Goal: Check status: Check status

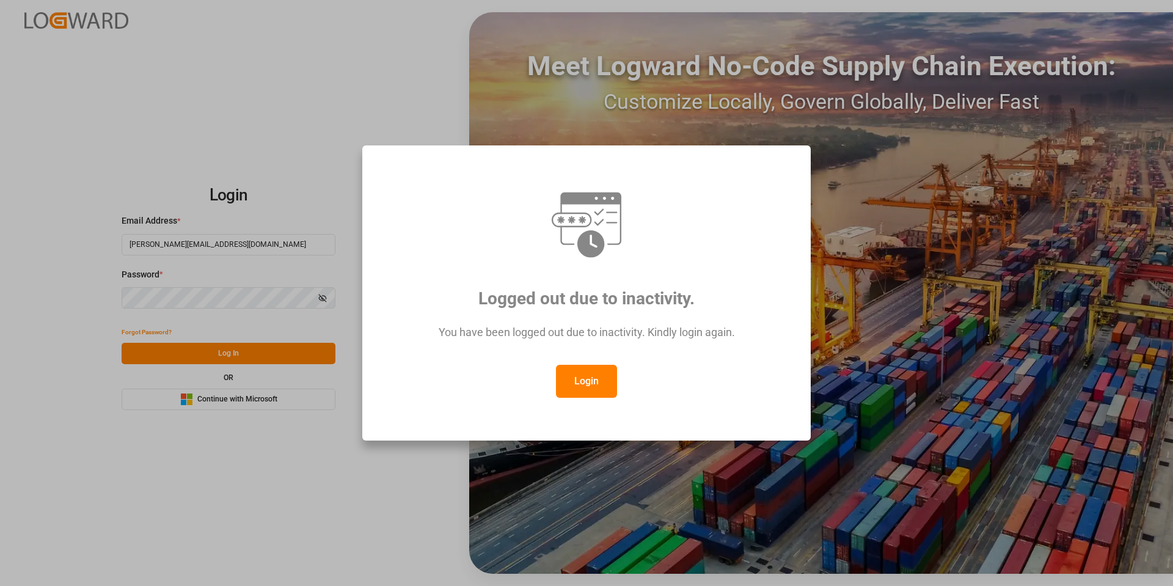
click at [585, 384] on button "Login" at bounding box center [586, 381] width 61 height 33
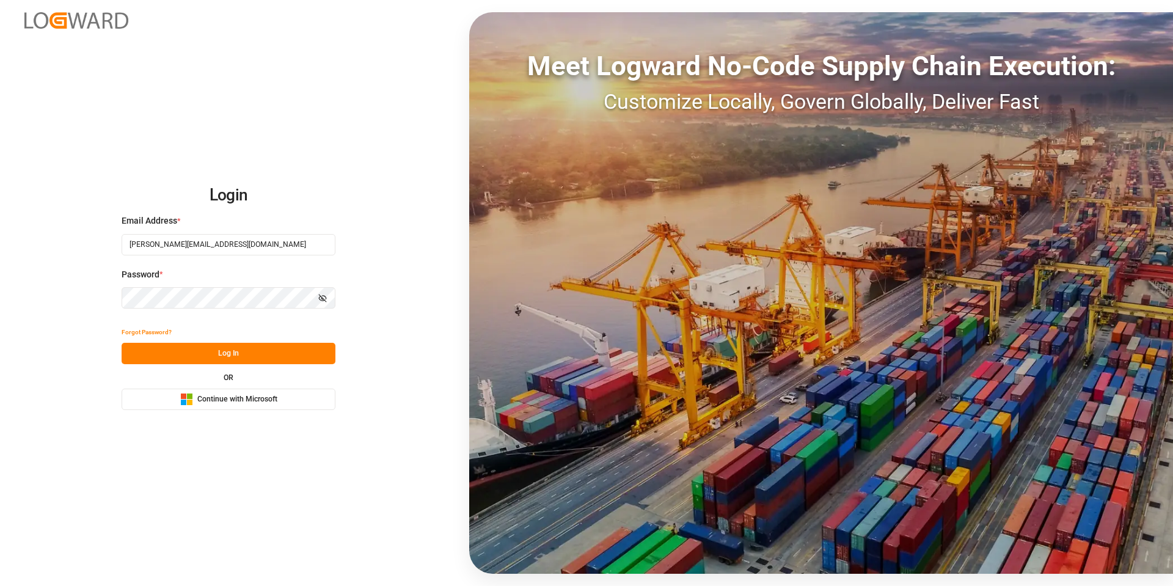
click at [214, 362] on button "Log In" at bounding box center [229, 353] width 214 height 21
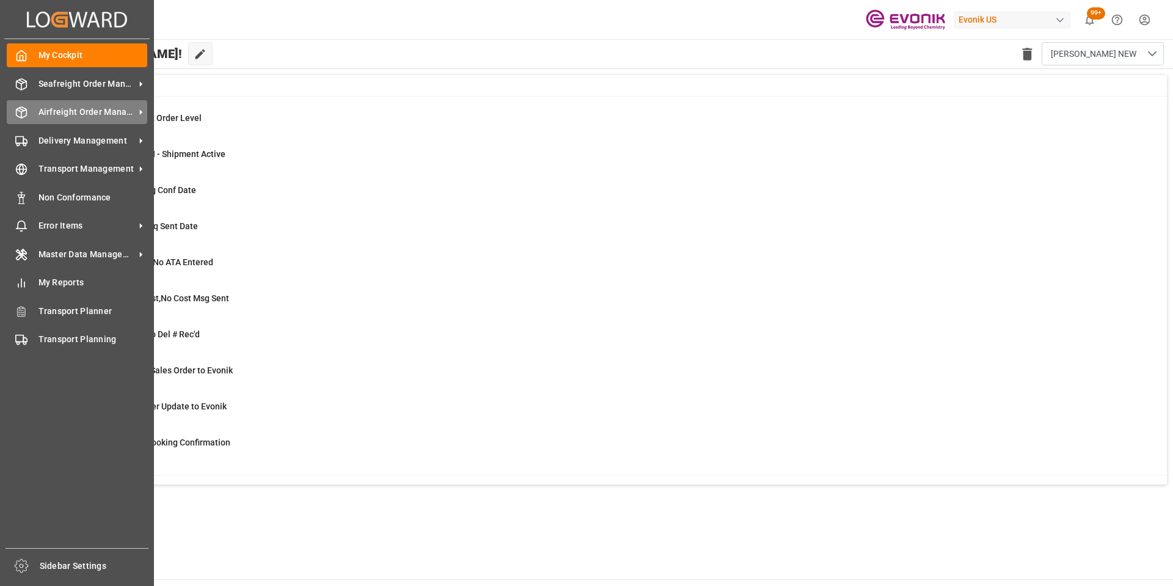
click at [32, 116] on div "Airfreight Order Management Airfreight Order Management" at bounding box center [77, 112] width 140 height 24
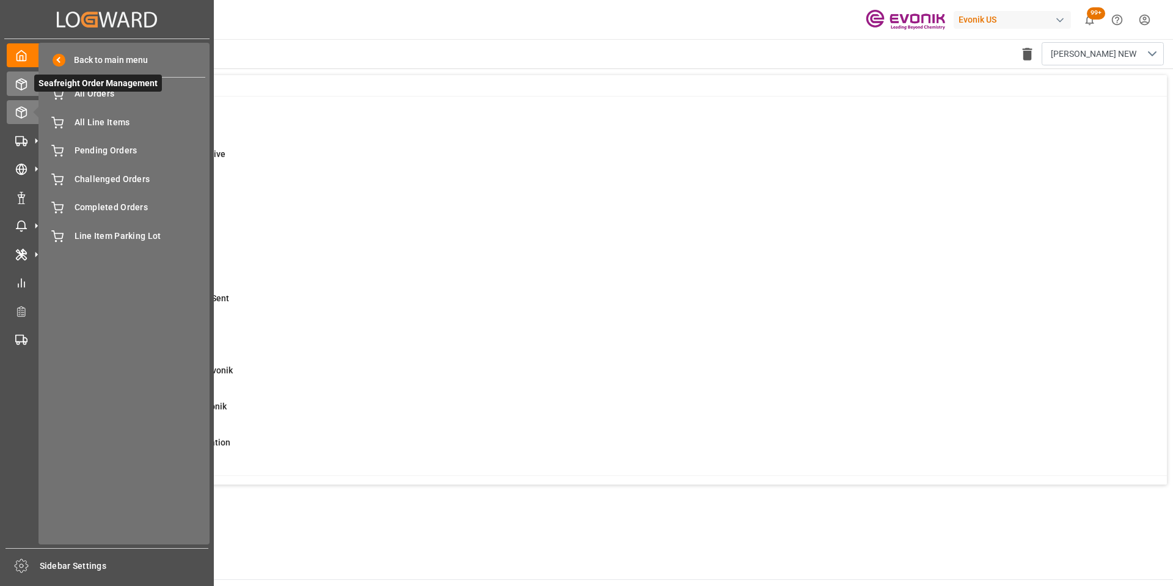
click at [27, 93] on div "Seafreight Order Management Seafreight Order Management" at bounding box center [107, 83] width 200 height 24
click at [17, 86] on icon at bounding box center [21, 84] width 12 height 12
click at [70, 93] on div "All Orders All Orders" at bounding box center [124, 94] width 162 height 24
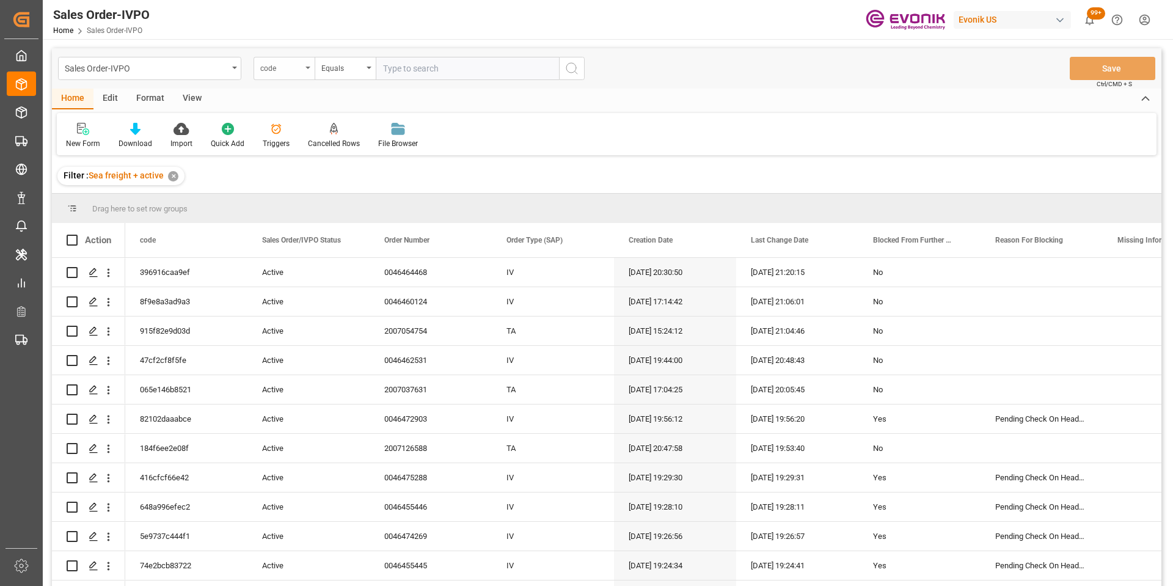
click at [311, 69] on div "code" at bounding box center [284, 68] width 61 height 23
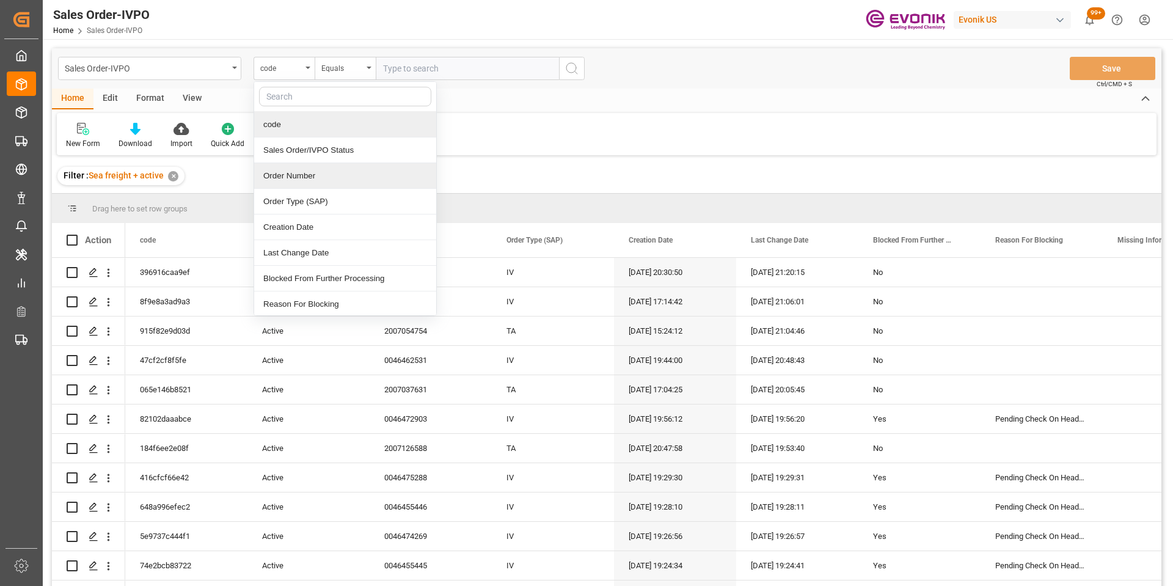
click at [308, 175] on div "Order Number" at bounding box center [345, 176] width 182 height 26
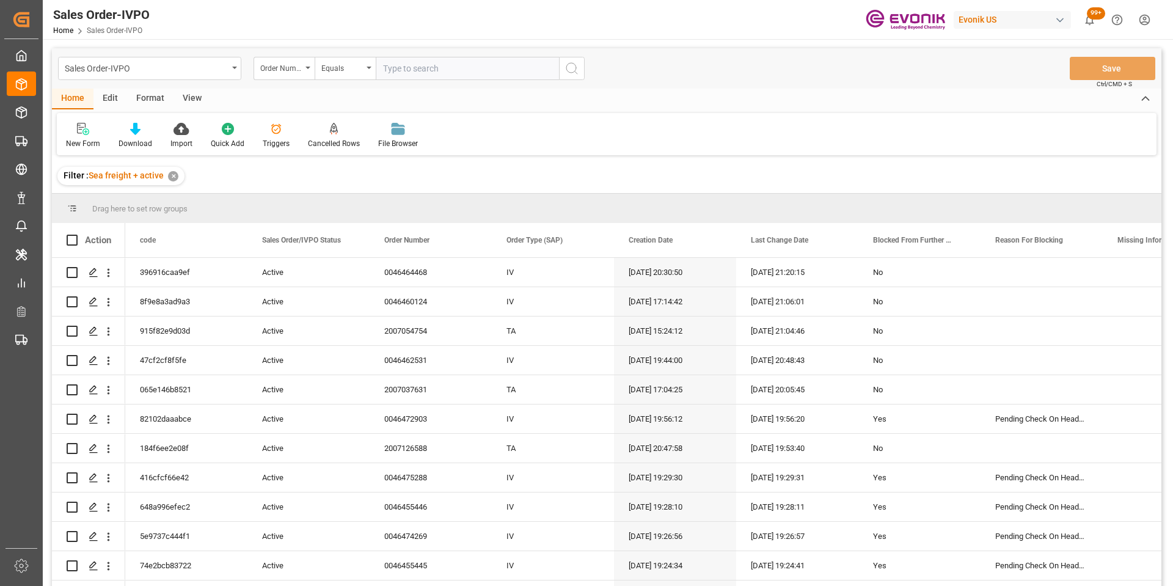
click at [409, 74] on input "text" at bounding box center [467, 68] width 183 height 23
paste input "0046471275"
type input "0046471275"
click at [566, 67] on icon "search button" at bounding box center [571, 68] width 15 height 15
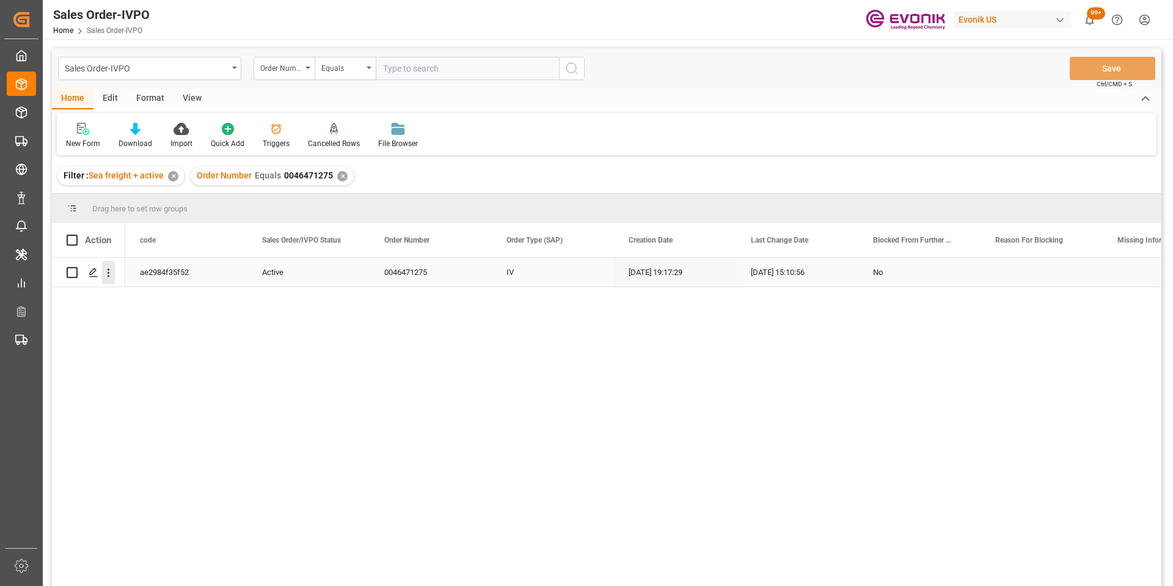
click at [111, 271] on icon "open menu" at bounding box center [108, 272] width 13 height 13
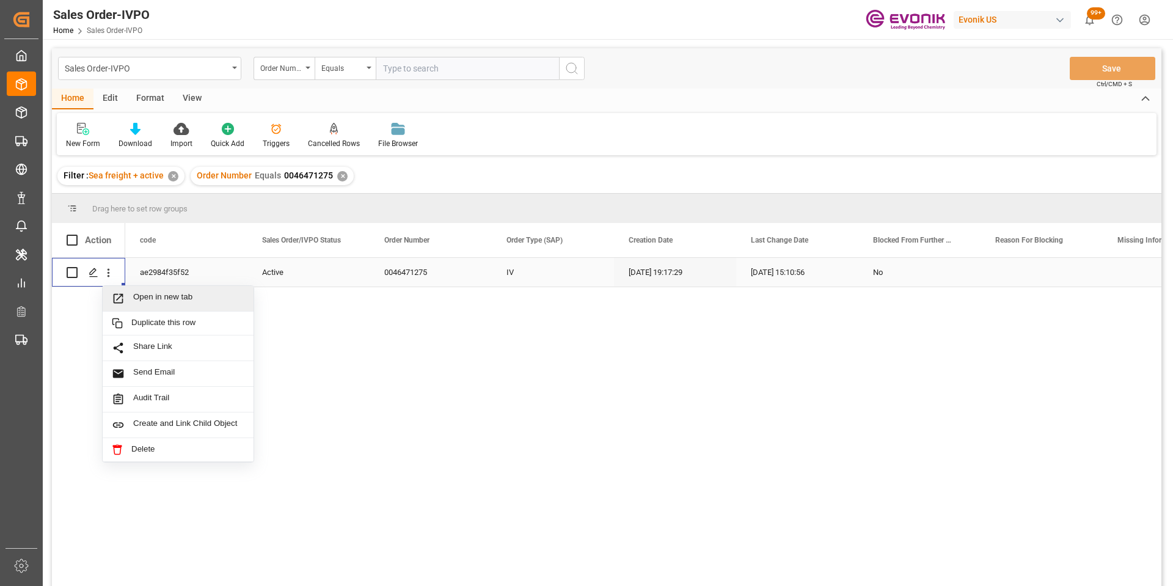
click at [133, 297] on span "Open in new tab" at bounding box center [188, 298] width 111 height 13
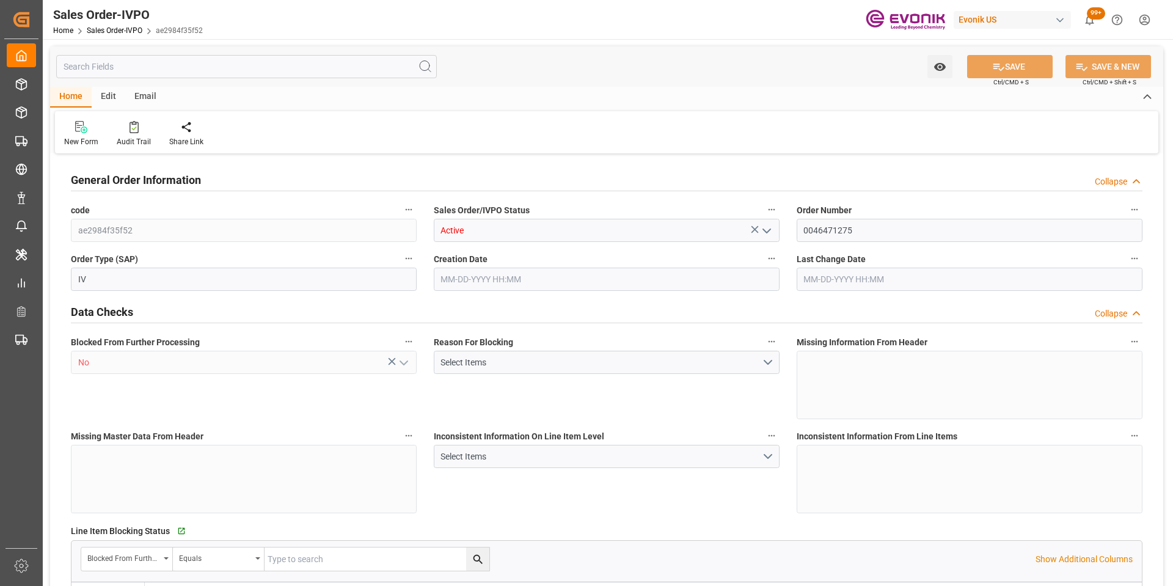
type input "BEANR"
type input "0"
type input "1"
type input "2"
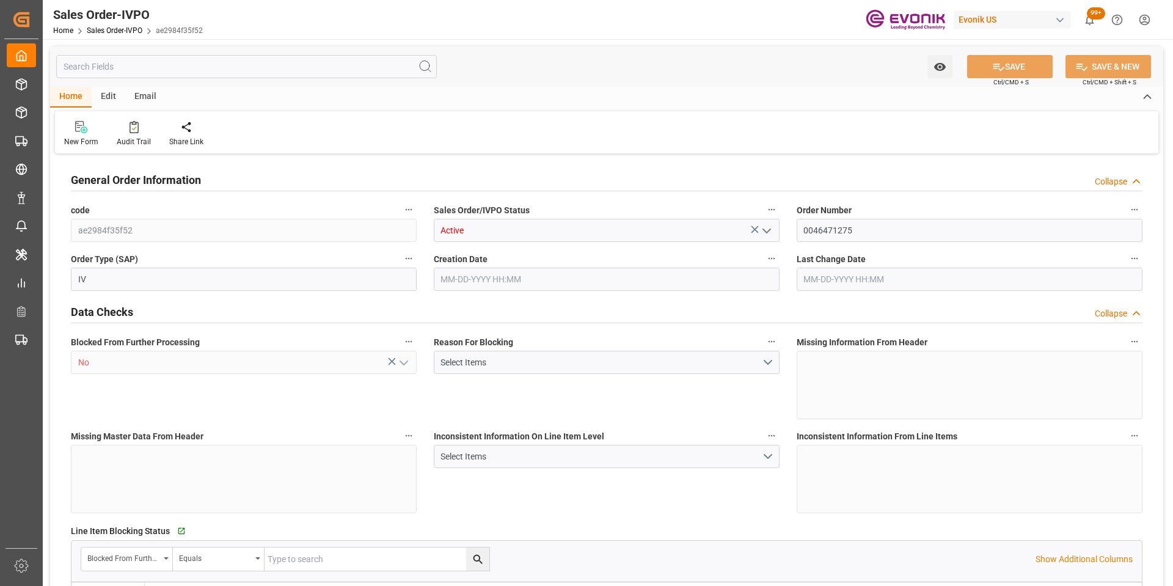
type input "21300"
type input "56.16"
type input "17000"
type input "30"
type input "09-25-2025 19:17"
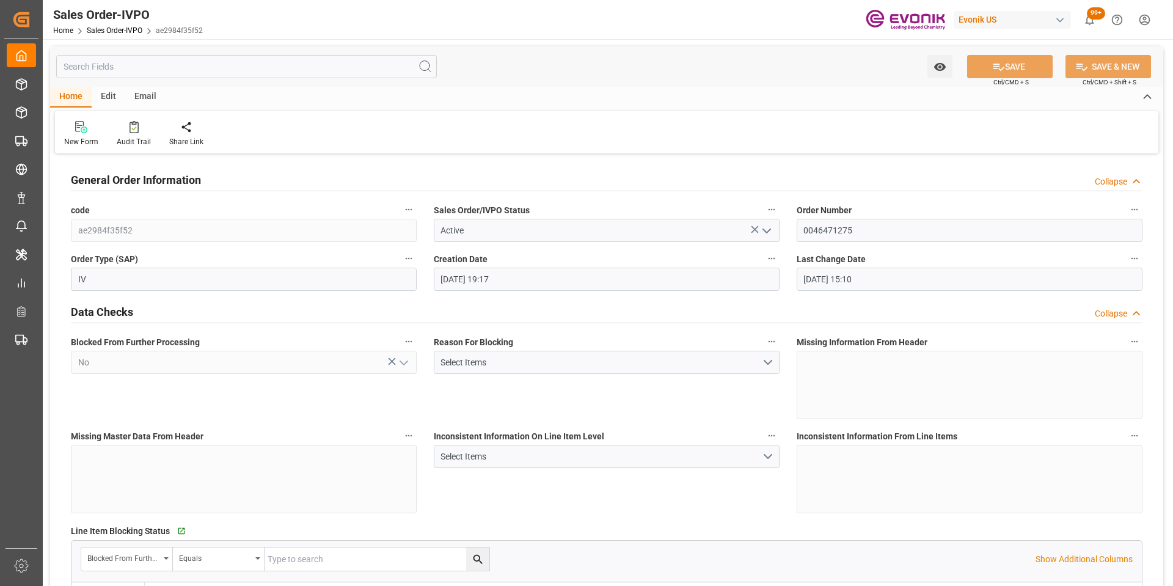
type input "10-06-2025 15:10"
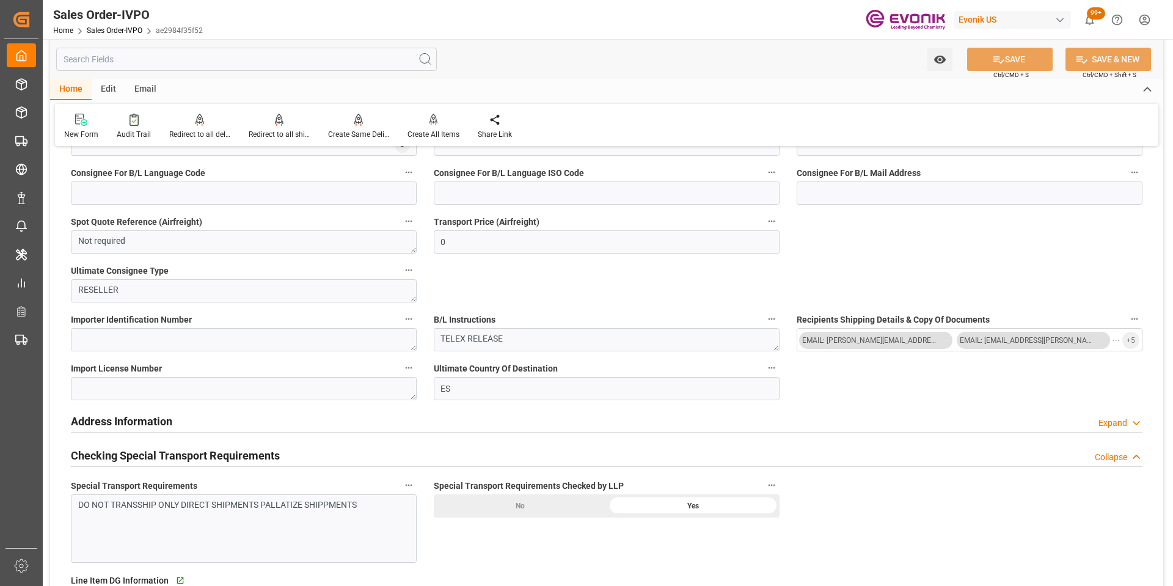
scroll to position [794, 0]
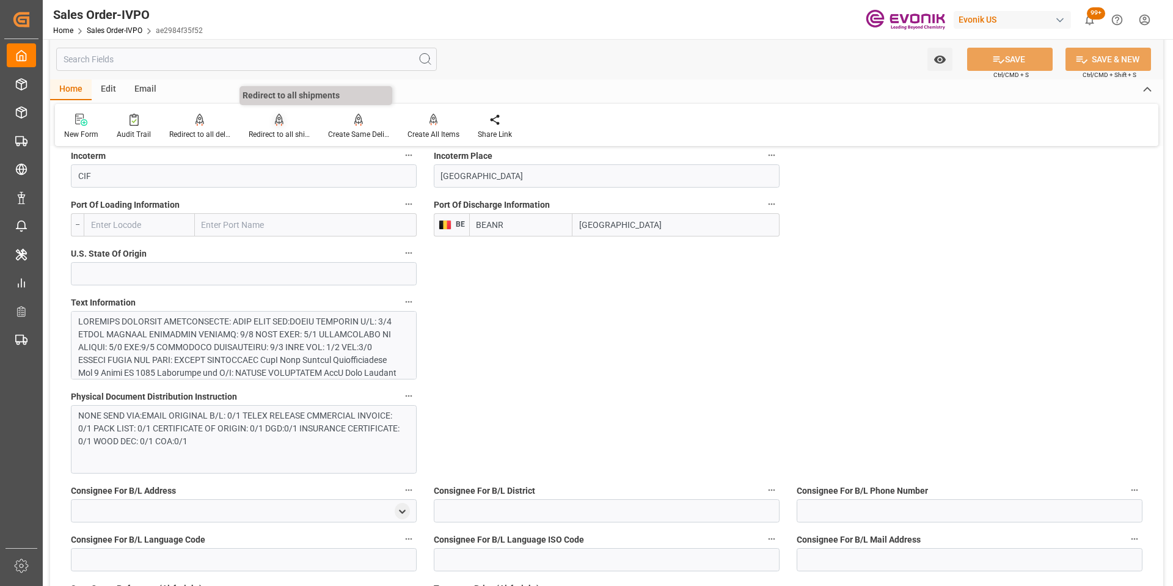
click at [285, 120] on div at bounding box center [279, 119] width 61 height 13
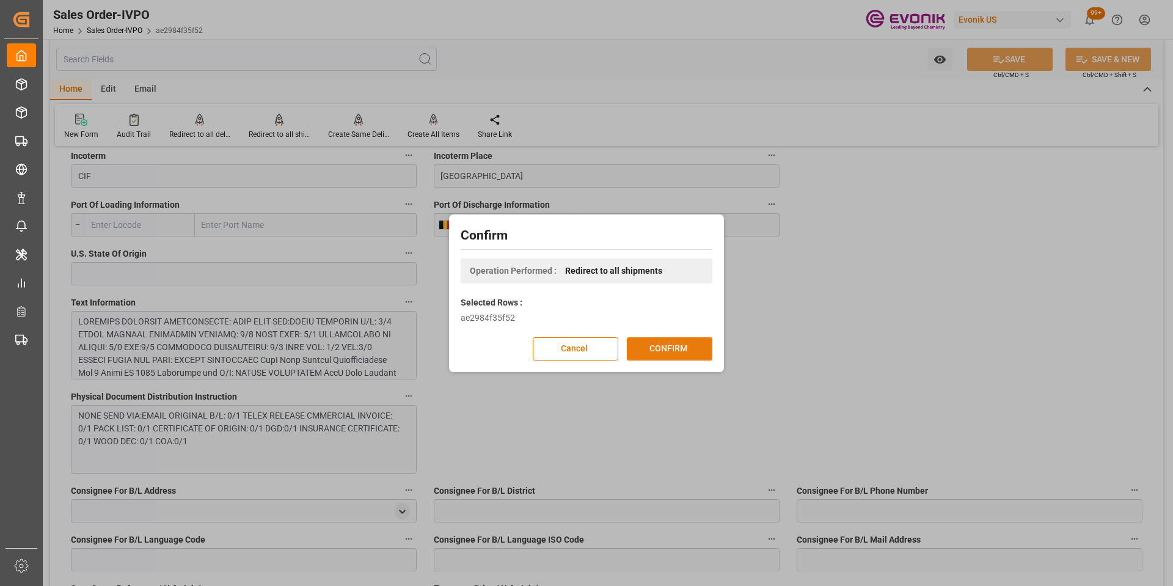
click at [666, 349] on button "CONFIRM" at bounding box center [670, 348] width 86 height 23
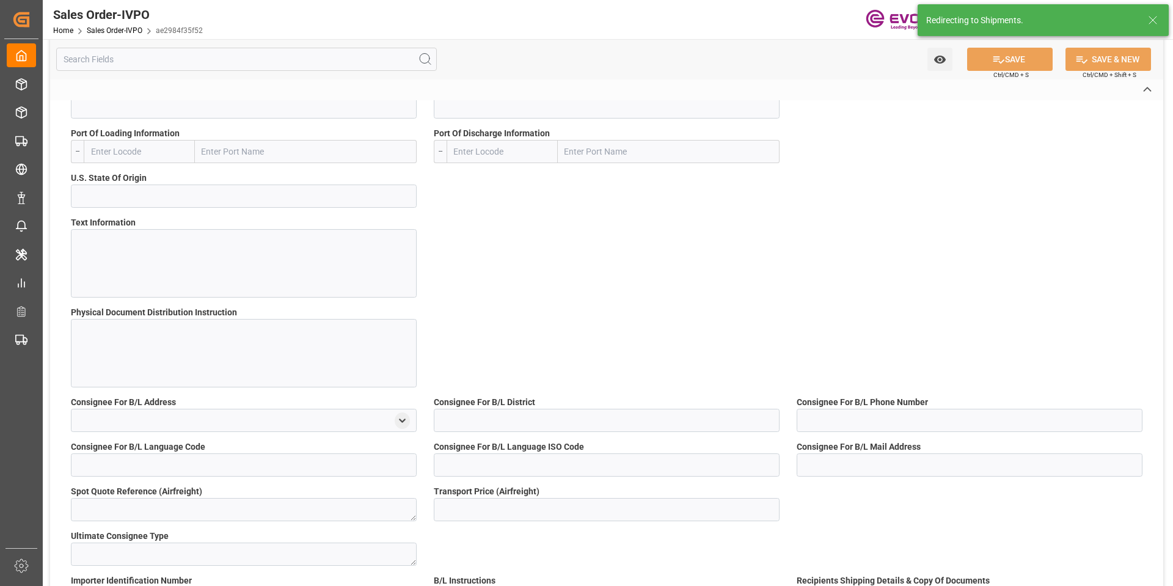
type input "ae2984f35f52"
type input "Active"
type input "0046471275"
type input "IV"
type input "No"
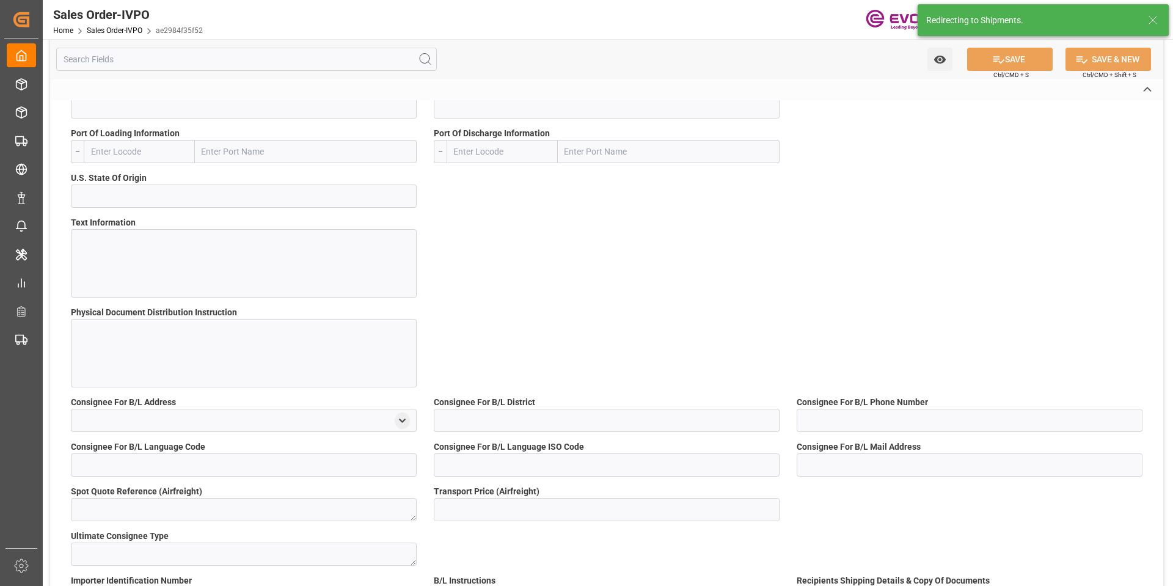
type input "D2P"
type input "45"
type input "FCL"
type input "0006"
type input "20GP"
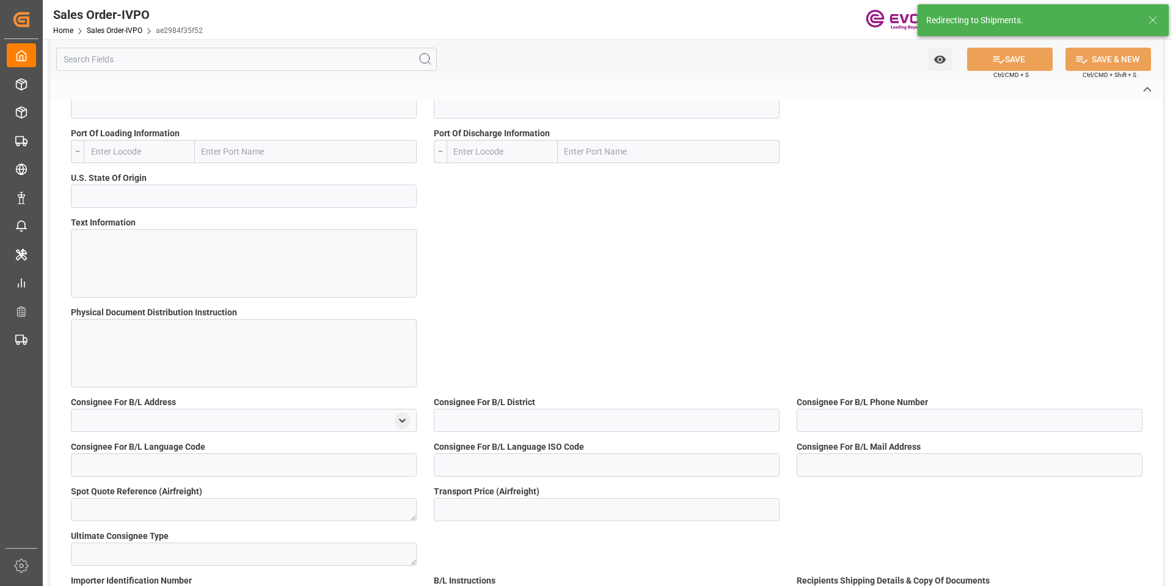
type textarea "No Tank Container"
type input "0046471275"
type input "PP"
type input "NC Care Solutions"
type input "Nutrition & Care"
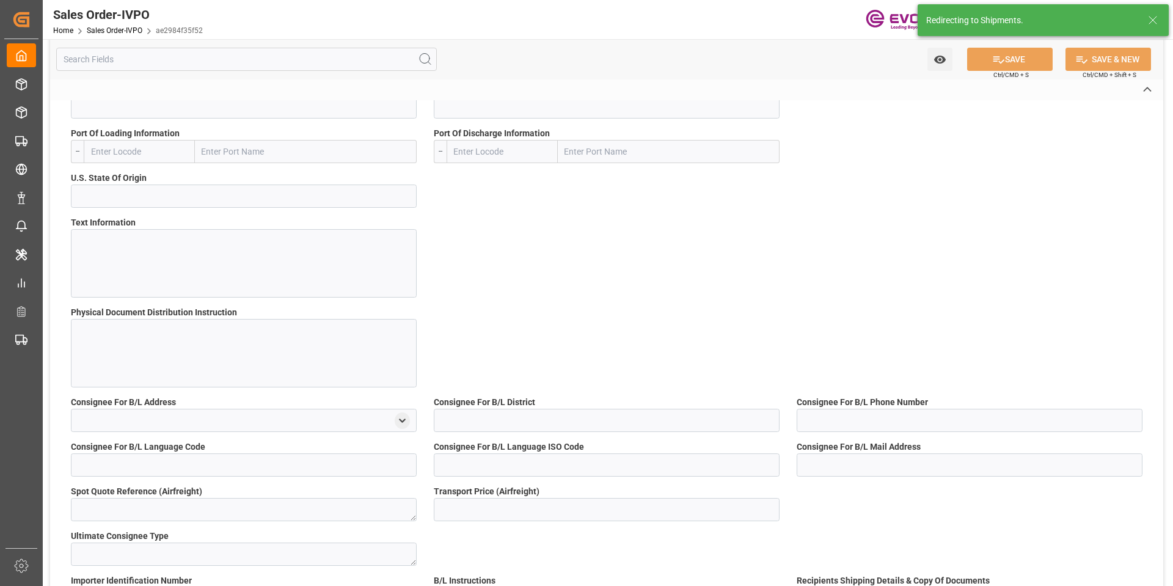
type input "CIF"
type input "ANTWERPEN"
type input "[GEOGRAPHIC_DATA]"
type textarea "Not required"
type textarea "RESELLER"
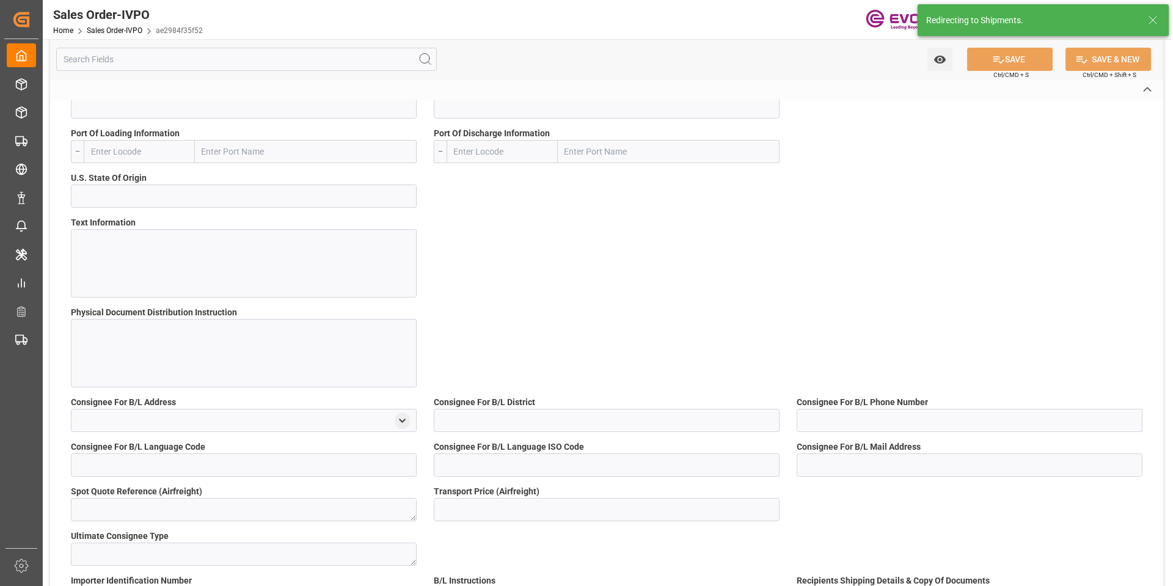
type textarea "TELEX RELEASE"
type input "ES"
type input "Done"
type input "20GP"
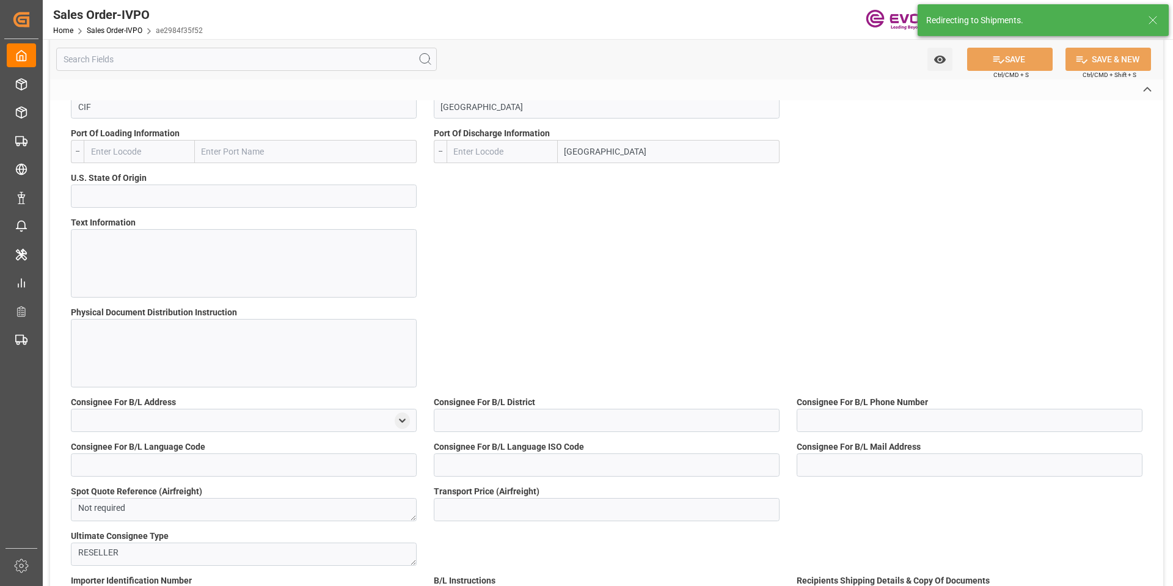
type input "Done"
type input "BEANR"
type input "0"
type input "1"
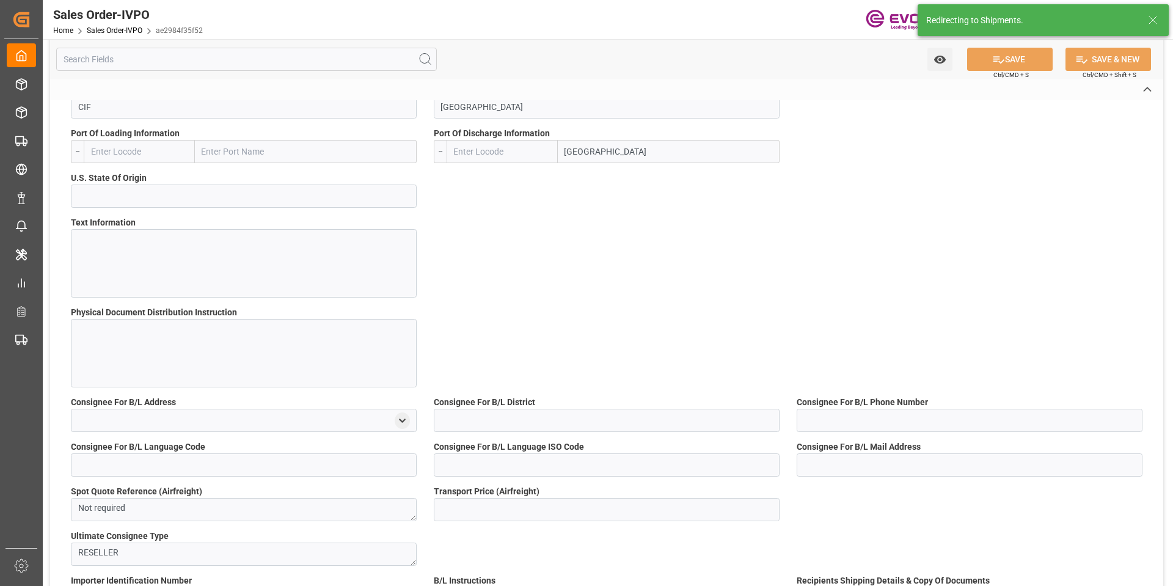
type input "2"
type input "21300"
type input "56.16"
type input "17000"
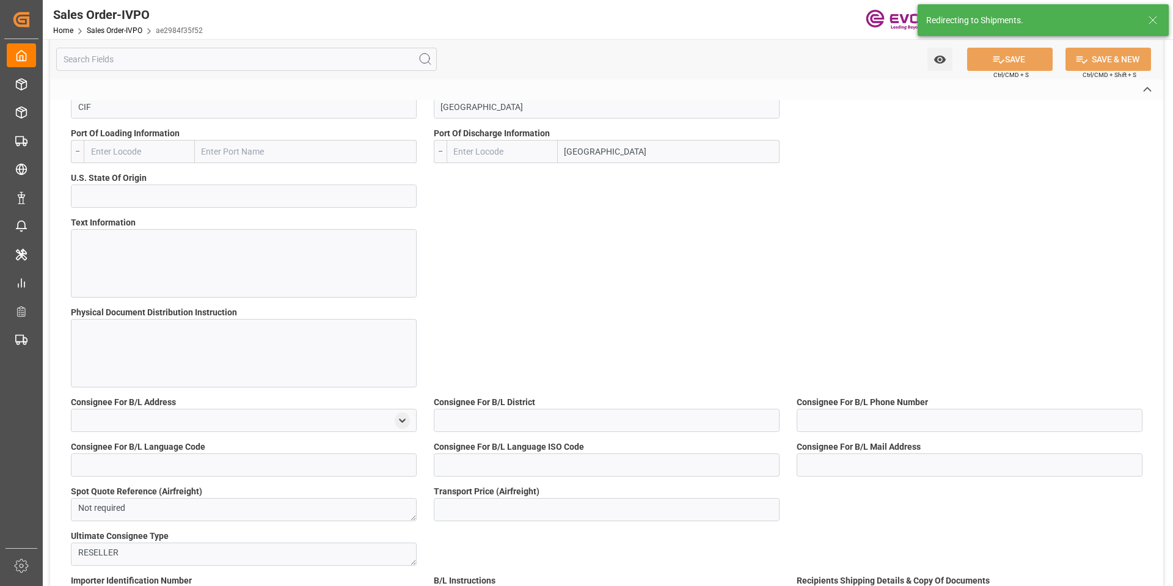
type input "30"
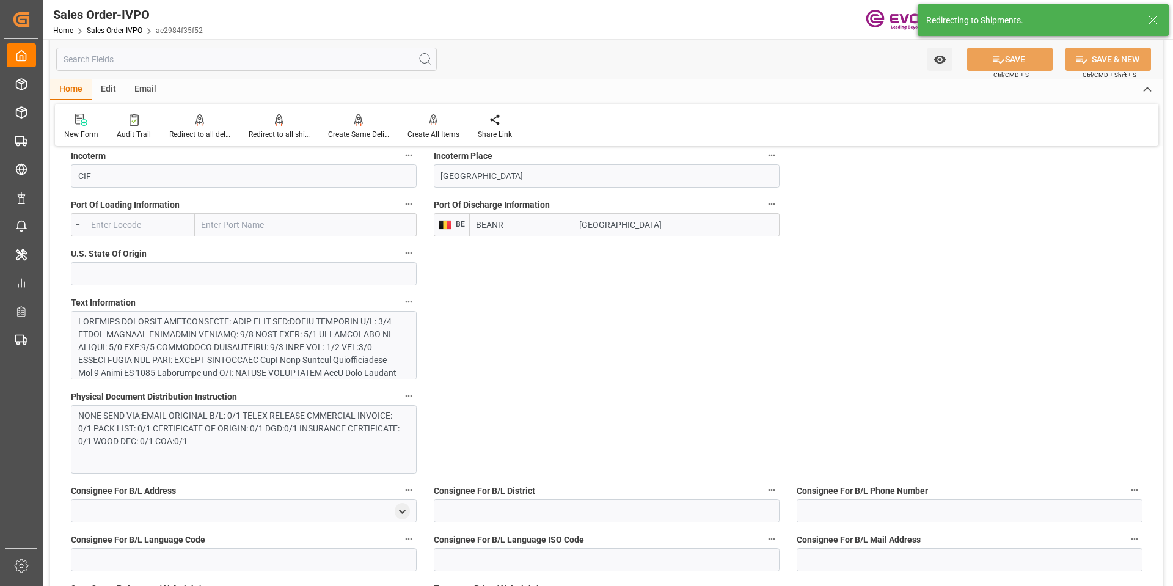
type input "09-25-2025 19:17"
type input "10-06-2025 15:10"
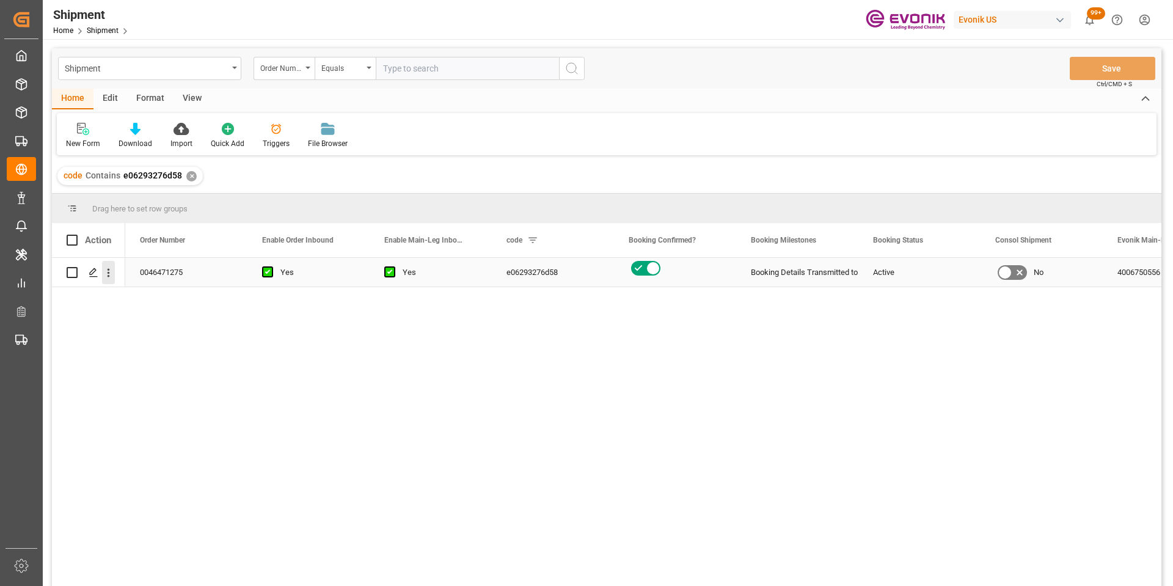
click at [108, 270] on icon "open menu" at bounding box center [109, 273] width 2 height 9
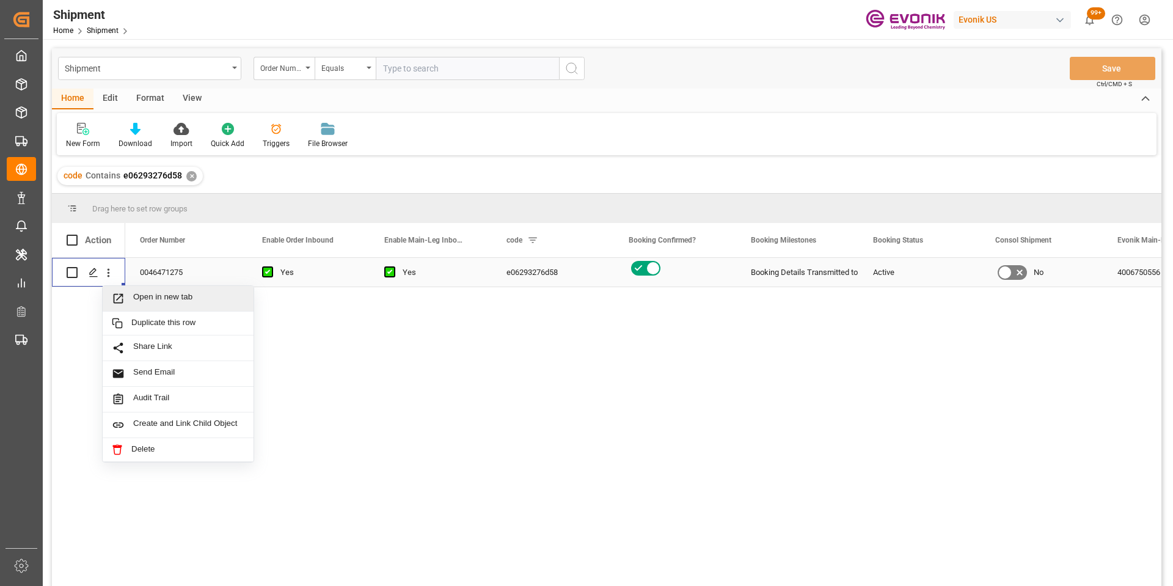
click at [134, 292] on span "Open in new tab" at bounding box center [188, 298] width 111 height 13
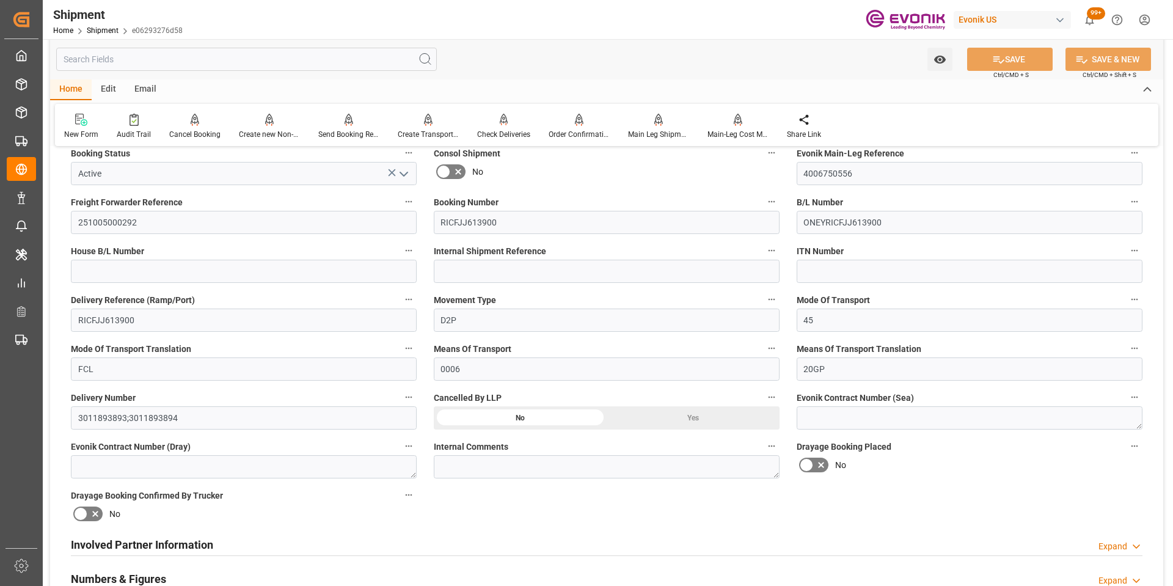
scroll to position [183, 0]
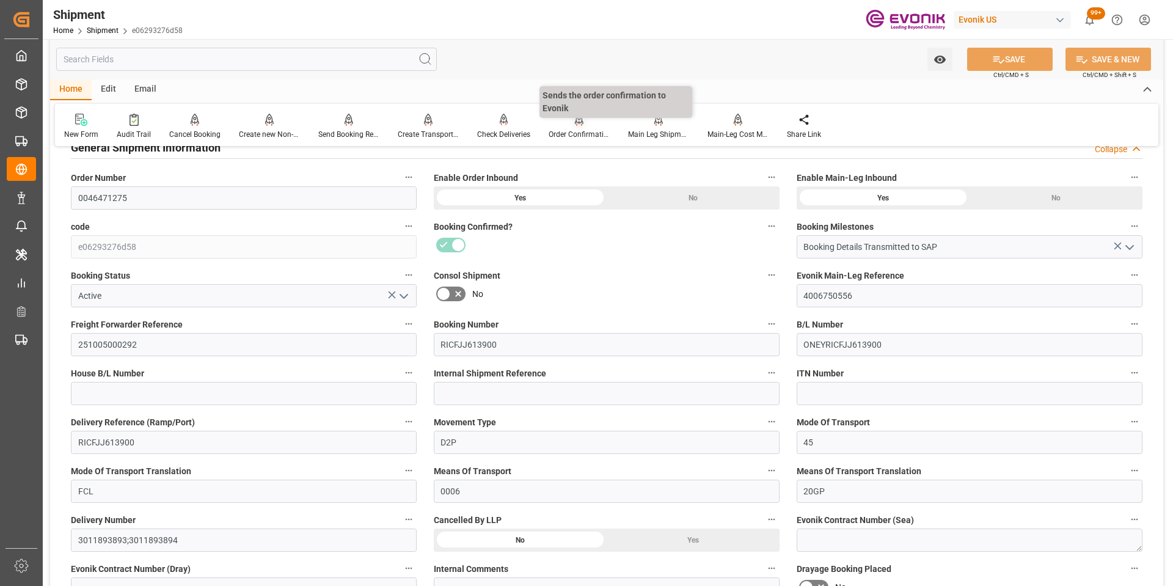
click at [576, 125] on icon at bounding box center [578, 125] width 5 height 2
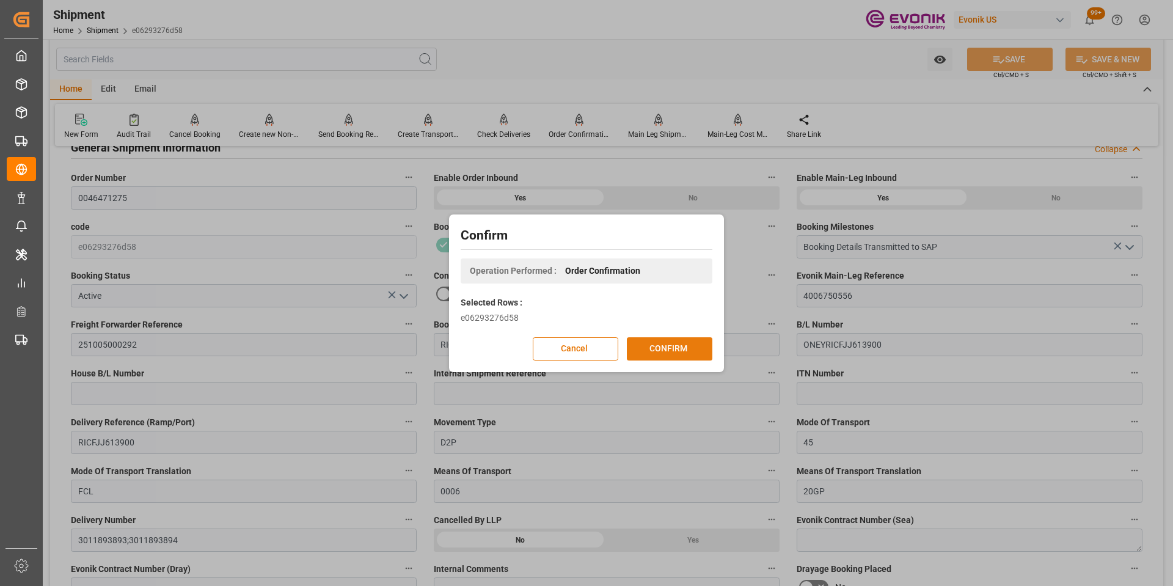
click at [677, 343] on button "CONFIRM" at bounding box center [670, 348] width 86 height 23
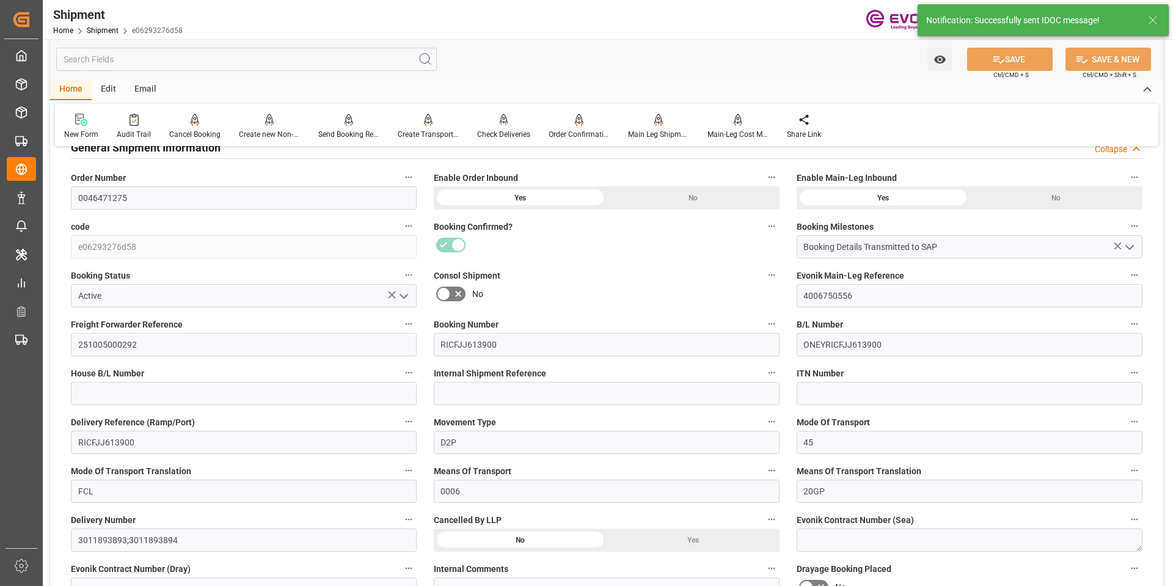
click at [189, 65] on input "text" at bounding box center [246, 59] width 381 height 23
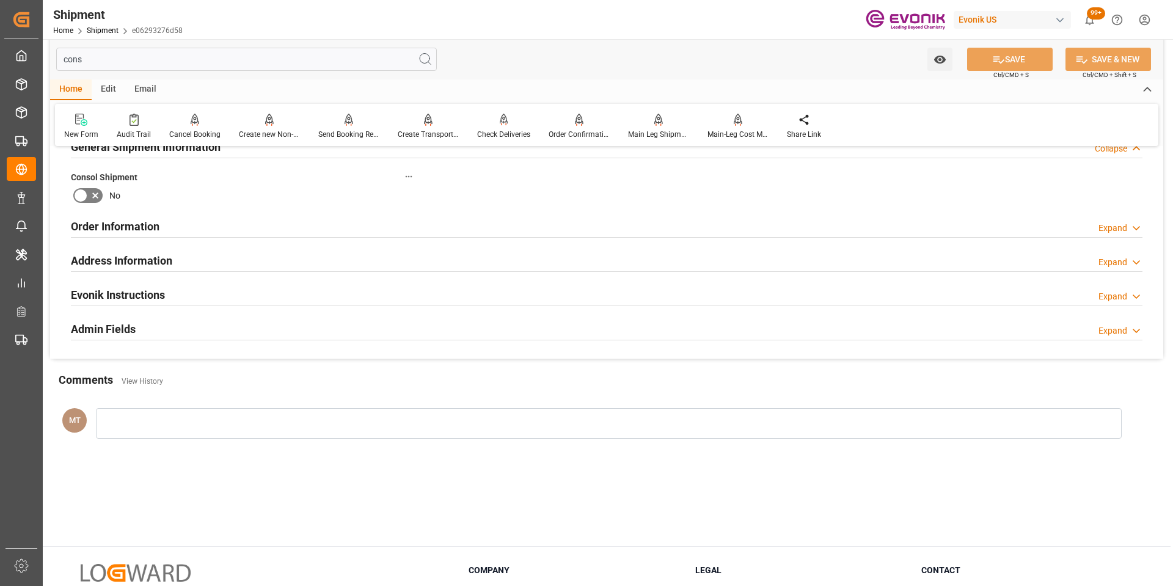
scroll to position [0, 0]
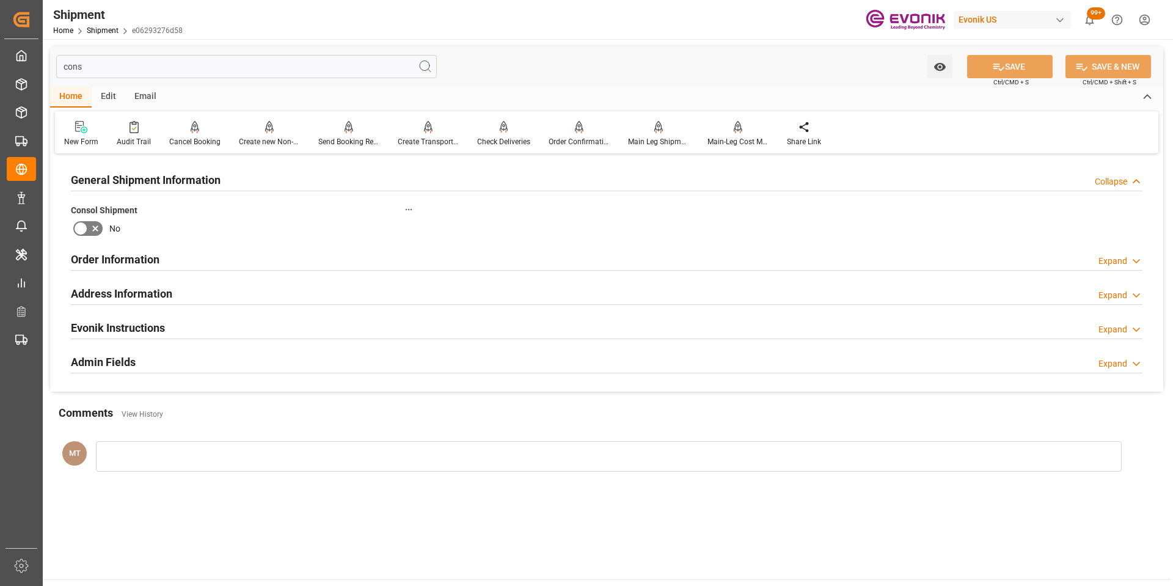
click at [186, 259] on div "Order Information Expand" at bounding box center [606, 258] width 1071 height 23
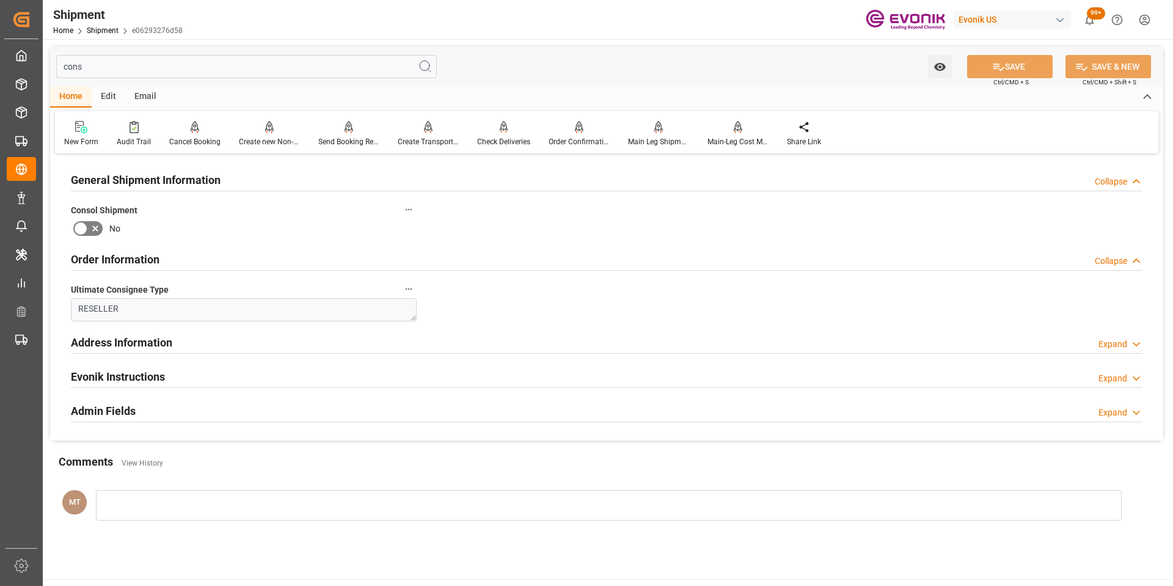
click at [156, 338] on h2 "Address Information" at bounding box center [121, 342] width 101 height 16
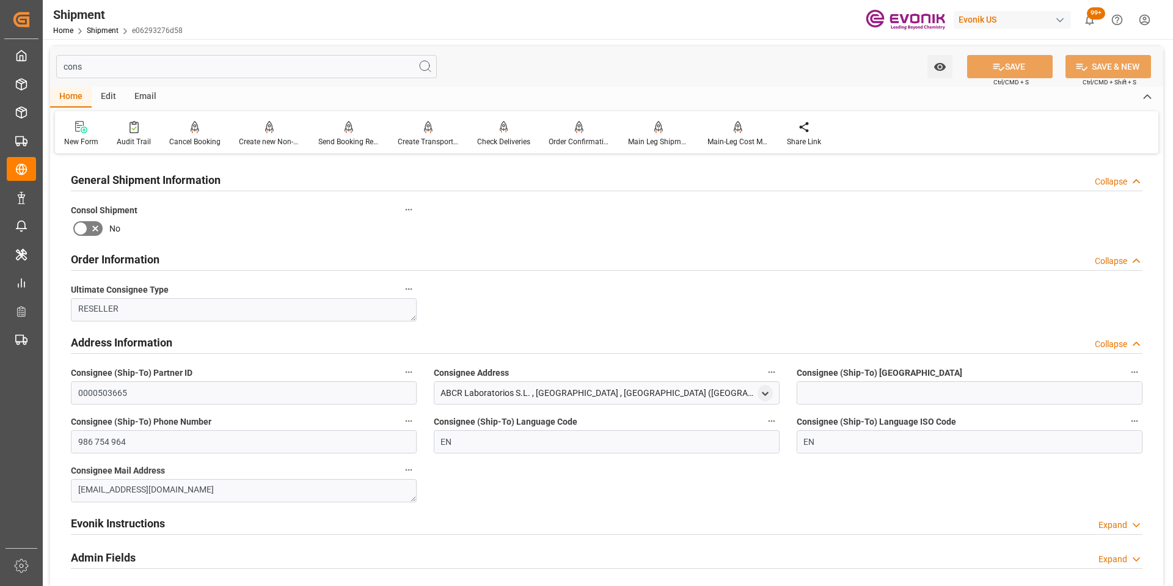
click at [593, 219] on div "General Shipment Information Collapse Consol Shipment No Order Information Coll…" at bounding box center [606, 372] width 1113 height 430
click at [236, 73] on input "cons" at bounding box center [246, 66] width 381 height 23
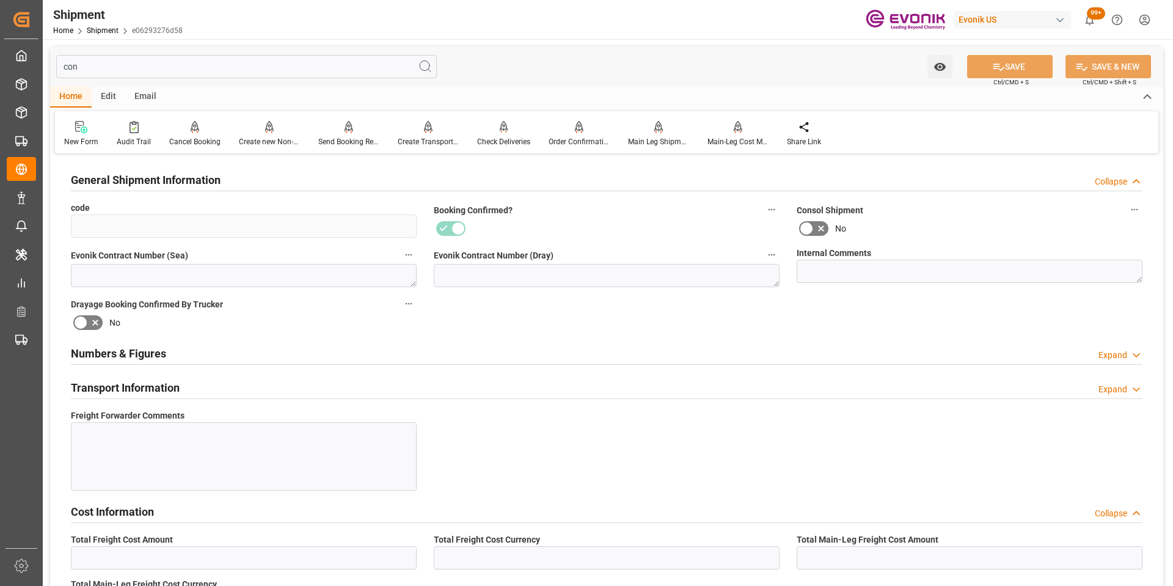
type input "co"
type input "e06293276d58"
type input "c"
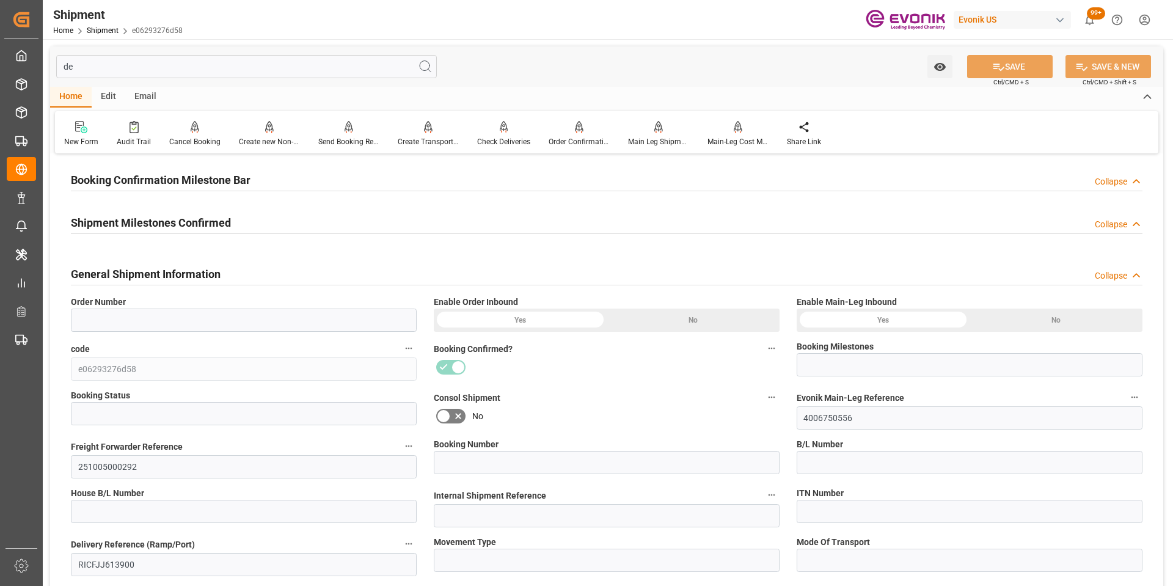
type input "del"
type input "3011893893;3011893894"
type input "No"
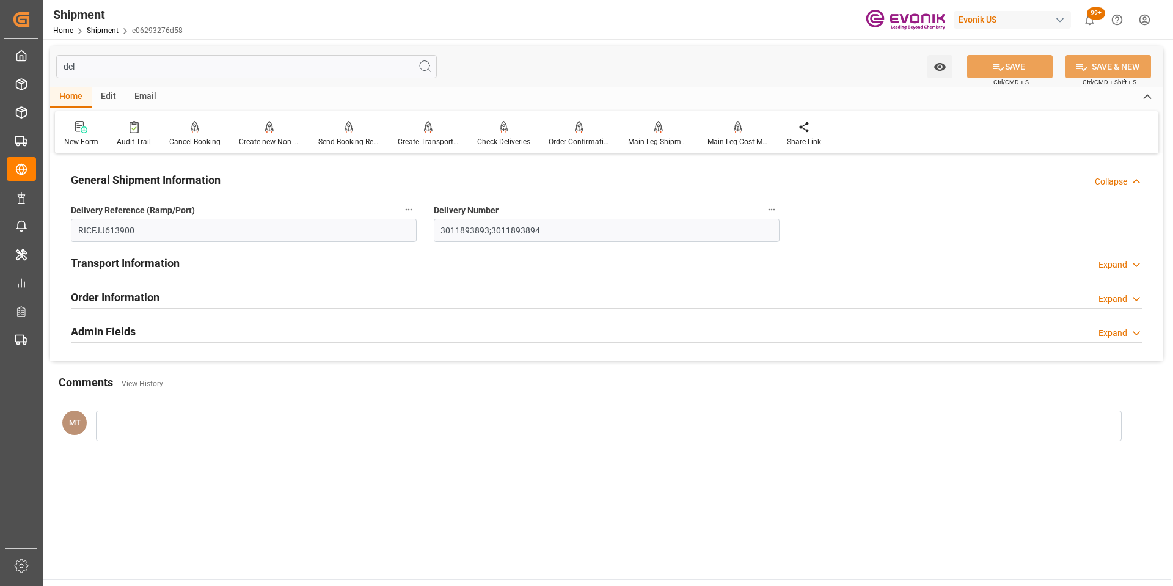
type input "[DATE]"
click at [246, 264] on div "Transport Information Expand" at bounding box center [606, 261] width 1071 height 23
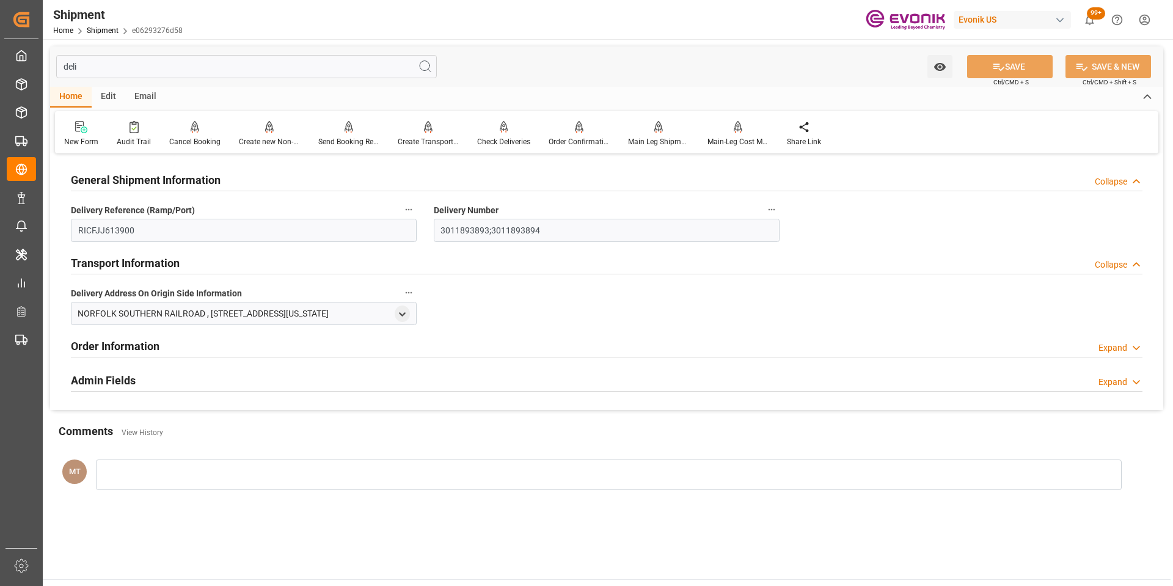
click at [188, 349] on div "Order Information Expand" at bounding box center [606, 345] width 1071 height 23
click at [196, 439] on div "Admin Fields Expand" at bounding box center [606, 428] width 1071 height 23
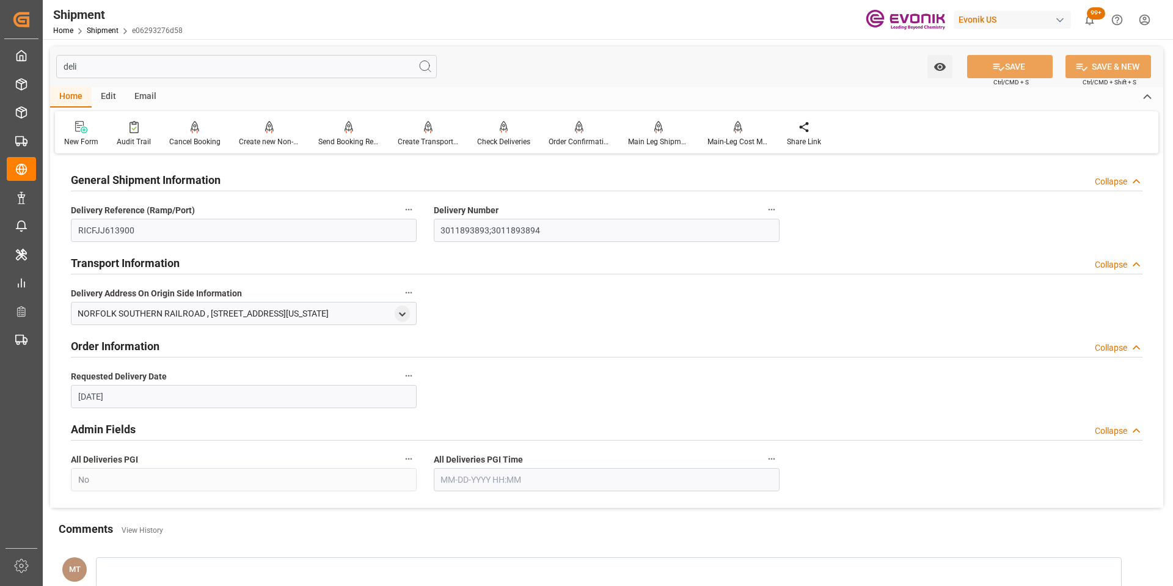
click at [173, 73] on input "deli" at bounding box center [246, 66] width 381 height 23
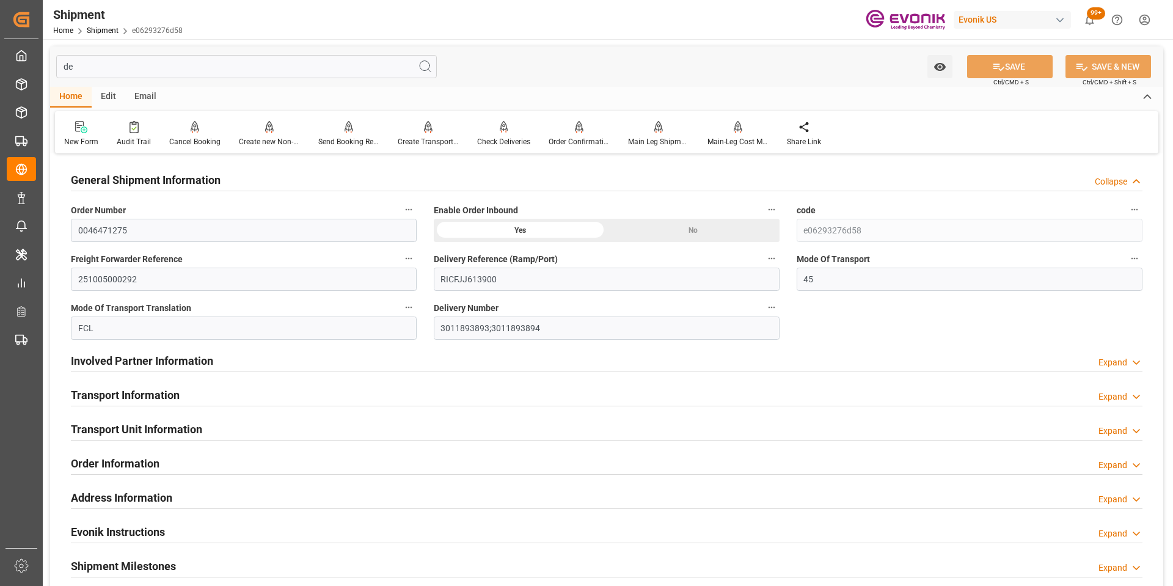
type input "d"
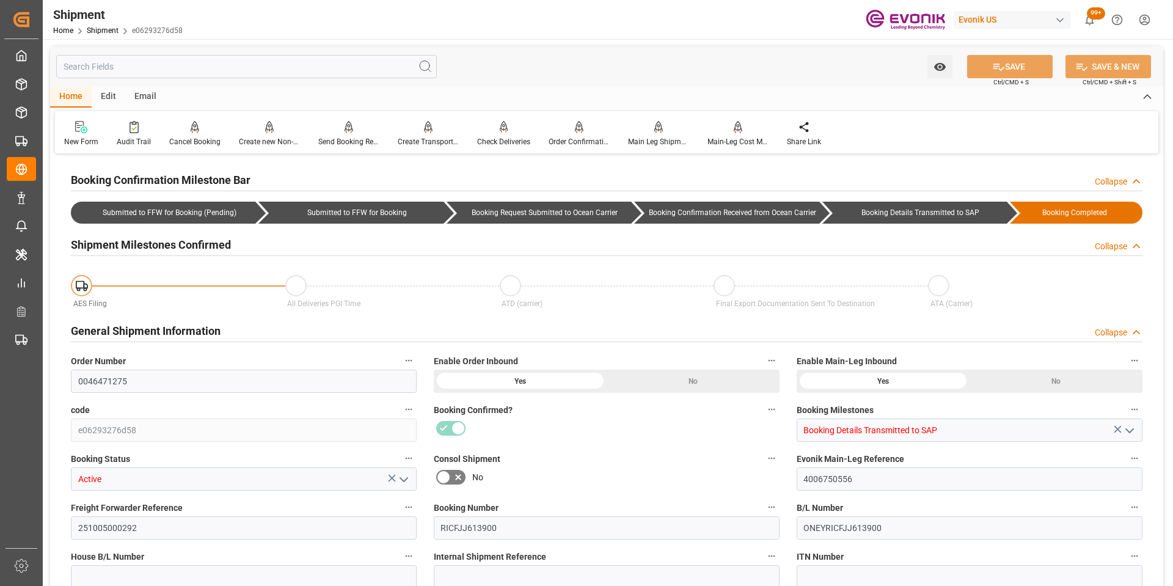
type input "0"
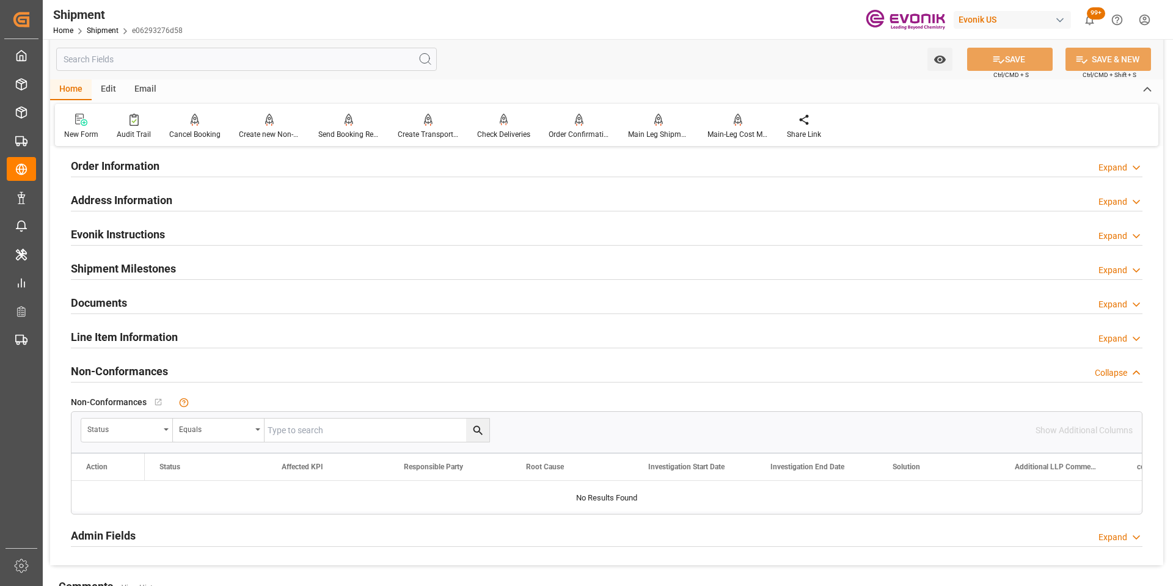
scroll to position [672, 0]
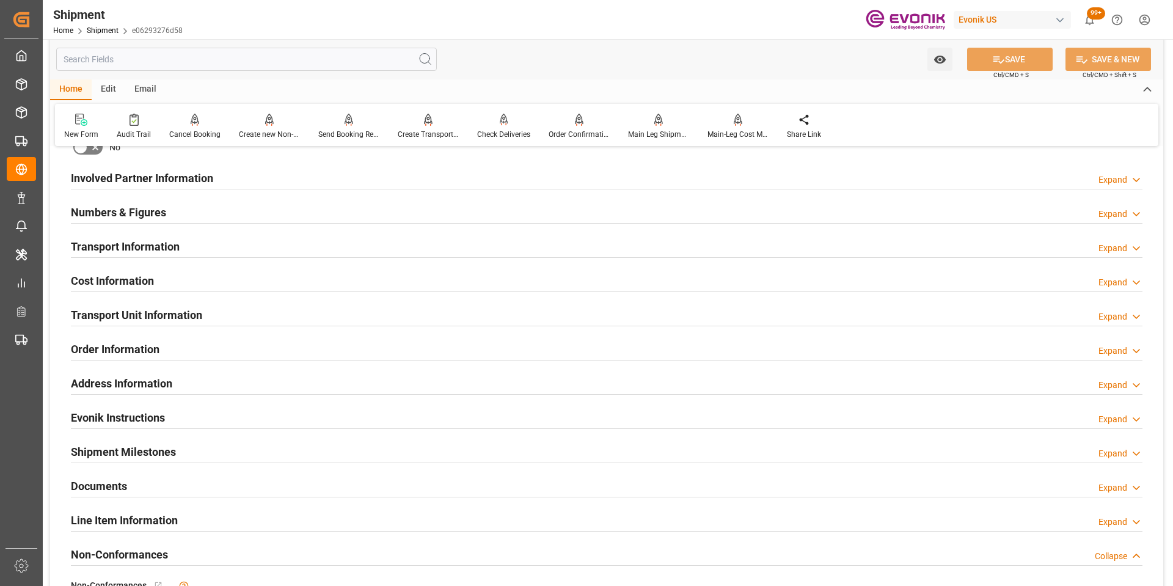
click at [185, 312] on h2 "Transport Unit Information" at bounding box center [136, 315] width 131 height 16
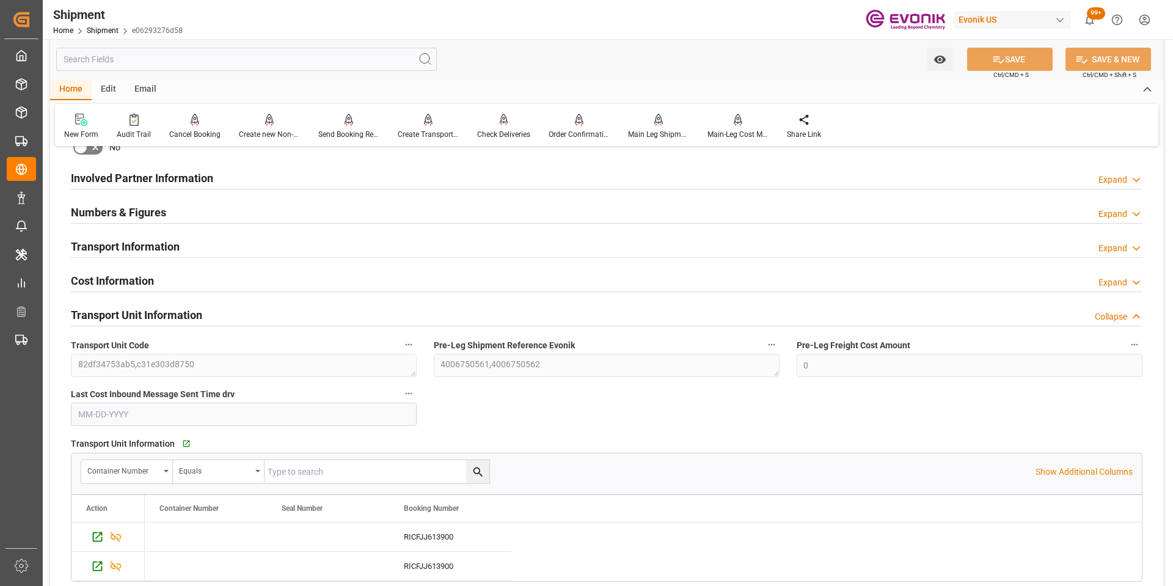
scroll to position [794, 0]
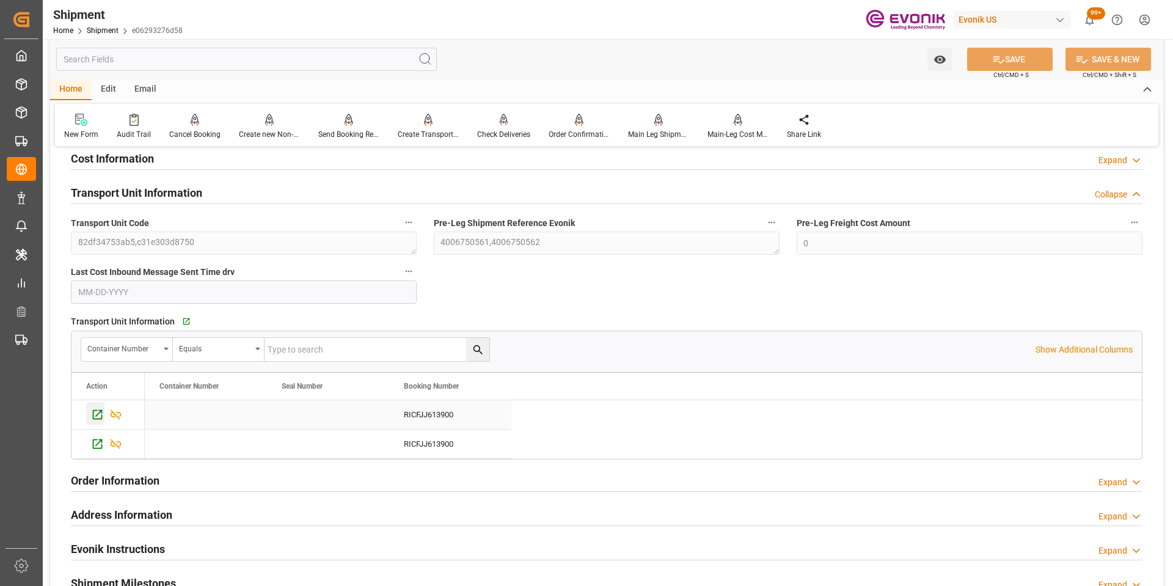
click at [102, 414] on icon "Press SPACE to select this row." at bounding box center [97, 414] width 13 height 13
click at [100, 442] on icon "Press SPACE to select this row." at bounding box center [97, 443] width 13 height 13
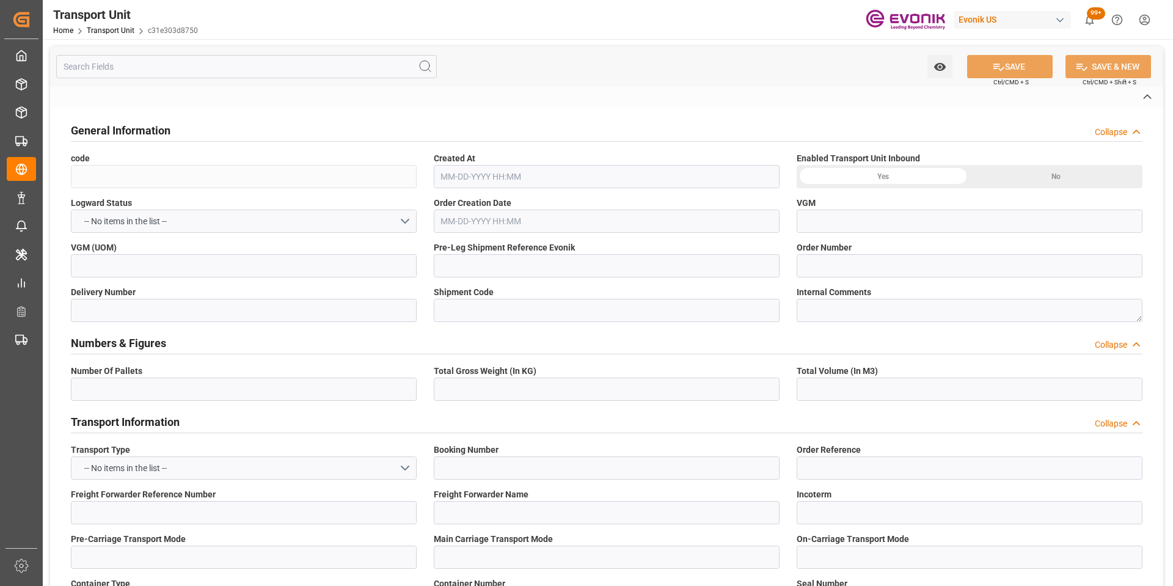
type input "c31e303d8750"
type input "4006750562"
type input "0046471275"
type input "3011893894"
type input "e06293276d58"
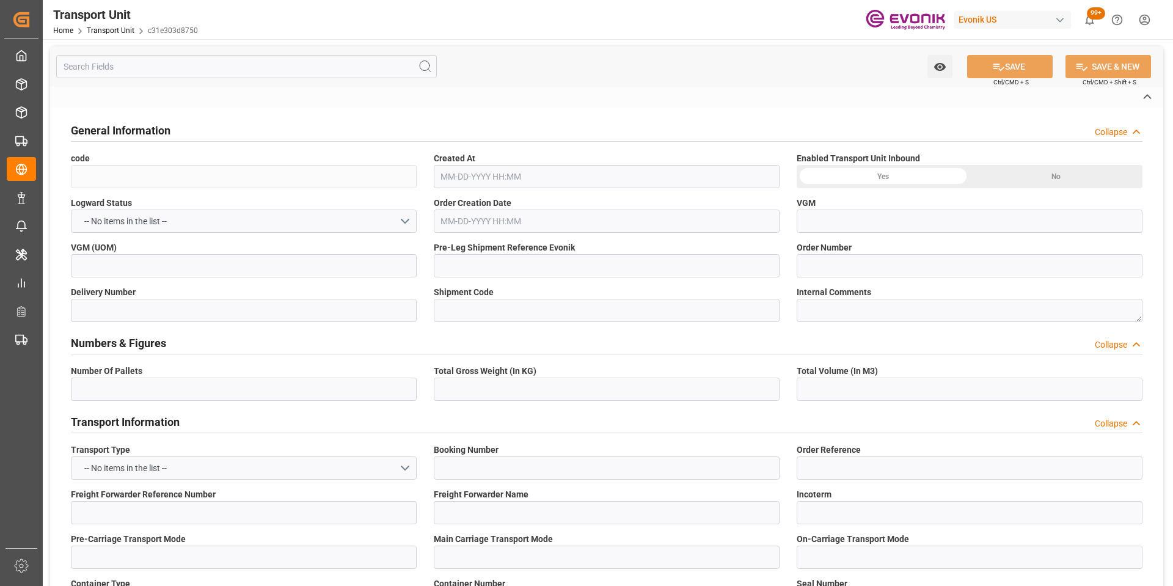
type input "RICFJJ613900"
type input "ONEY"
type textarea "60101"
type input "[GEOGRAPHIC_DATA]"
type textarea "36555"
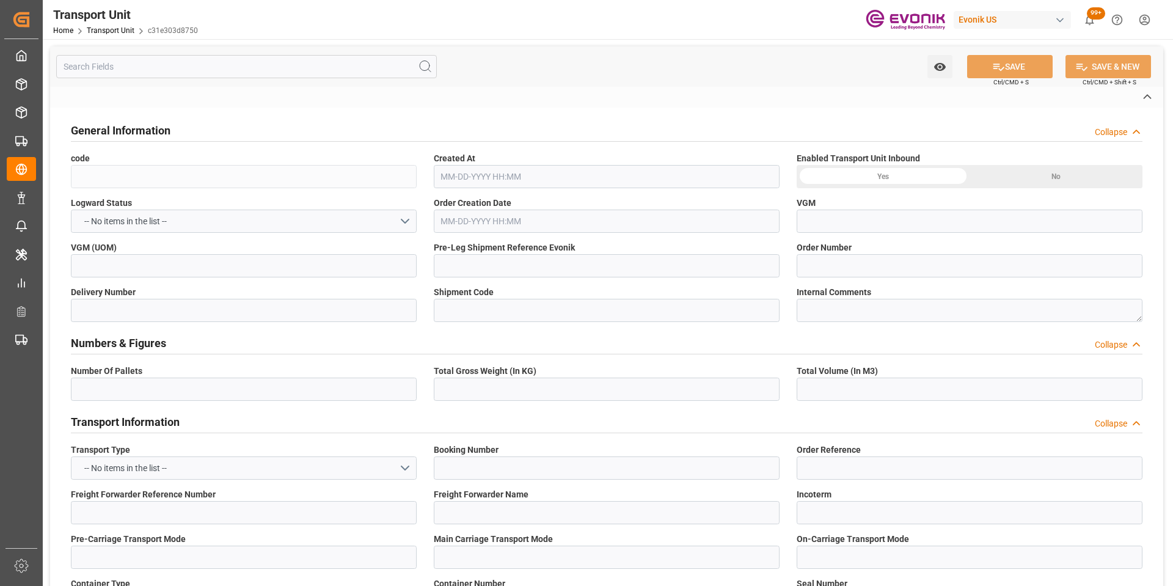
type input "[GEOGRAPHIC_DATA]"
type input "4006750556"
type textarea "NC Care Solutions"
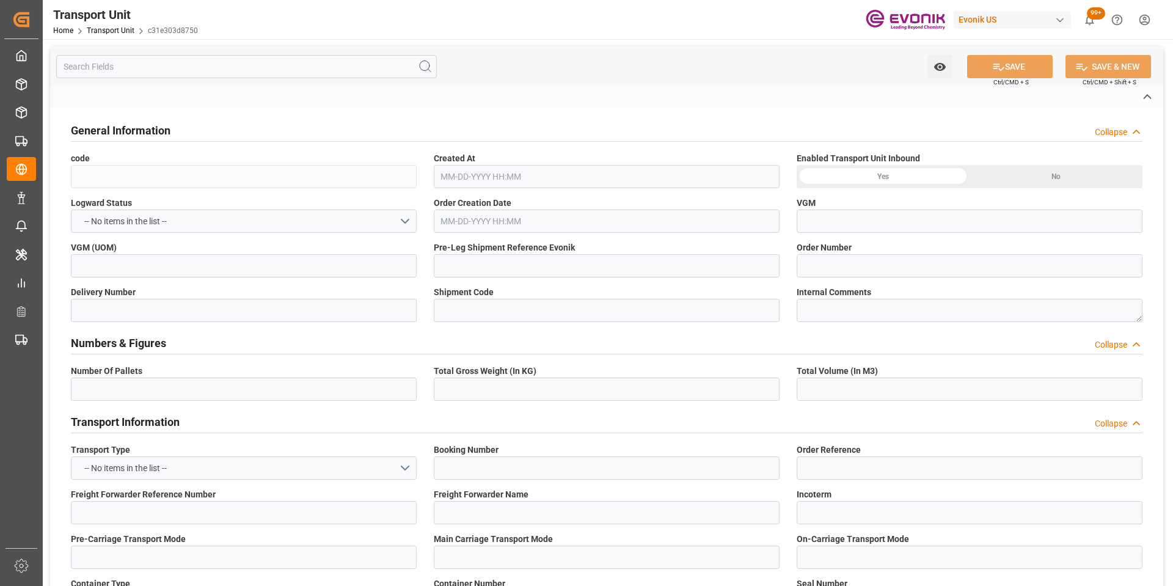
type input "kg"
type input "0"
type input "ONE"
type input "Ocean Network Express"
type input "USORF"
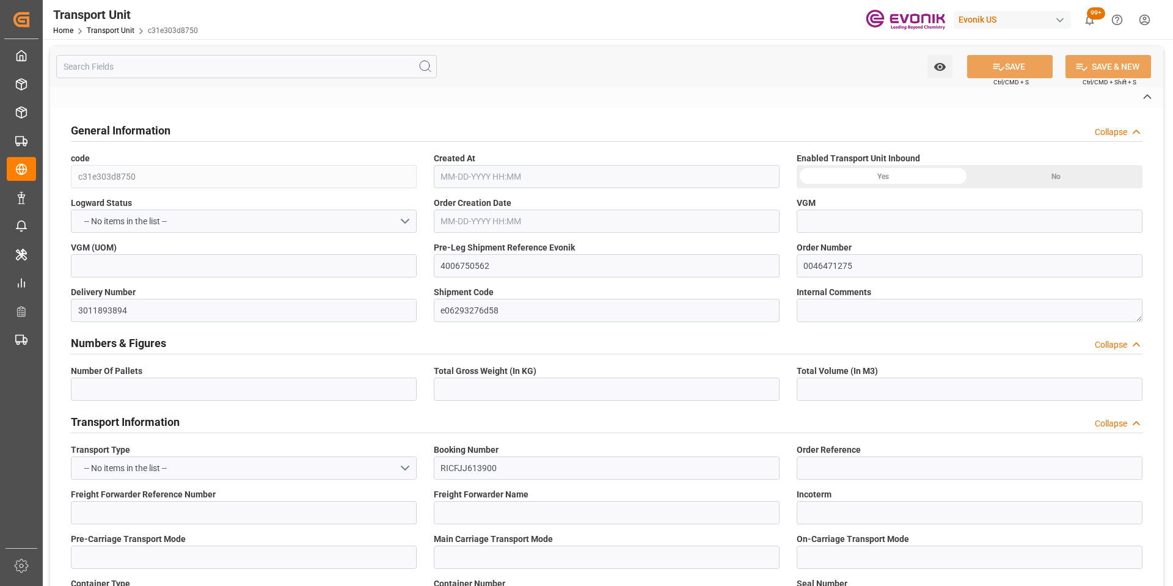
type input "BEANR"
type input "10650"
type input "[DATE] 03:26"
type input "[DATE]"
type input "[DATE] 00:00"
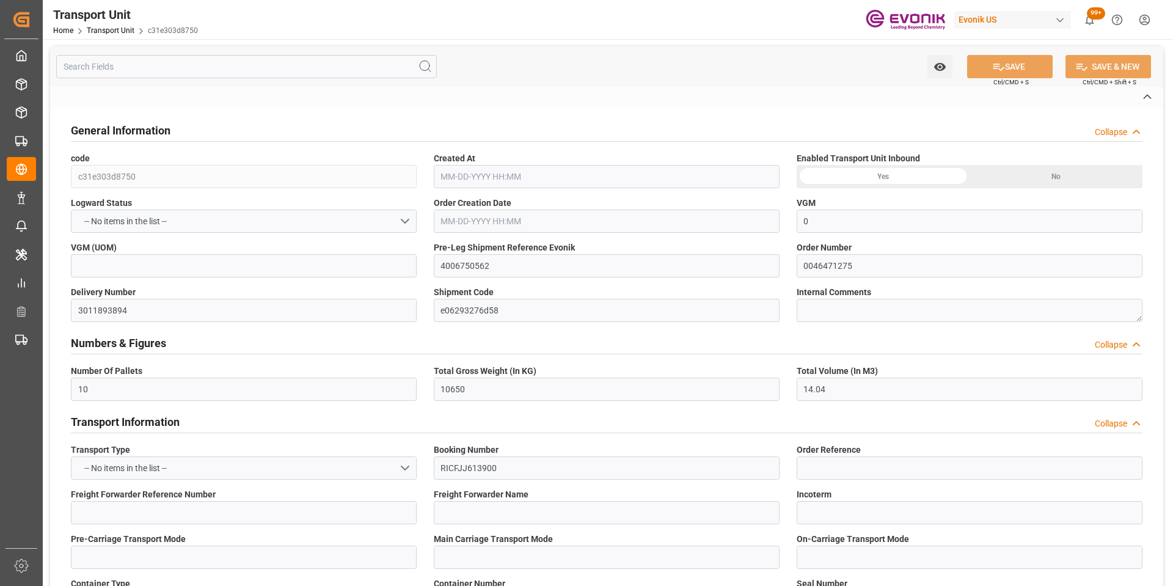
type input "[DATE] 00:00"
type input "[DATE] 16:00"
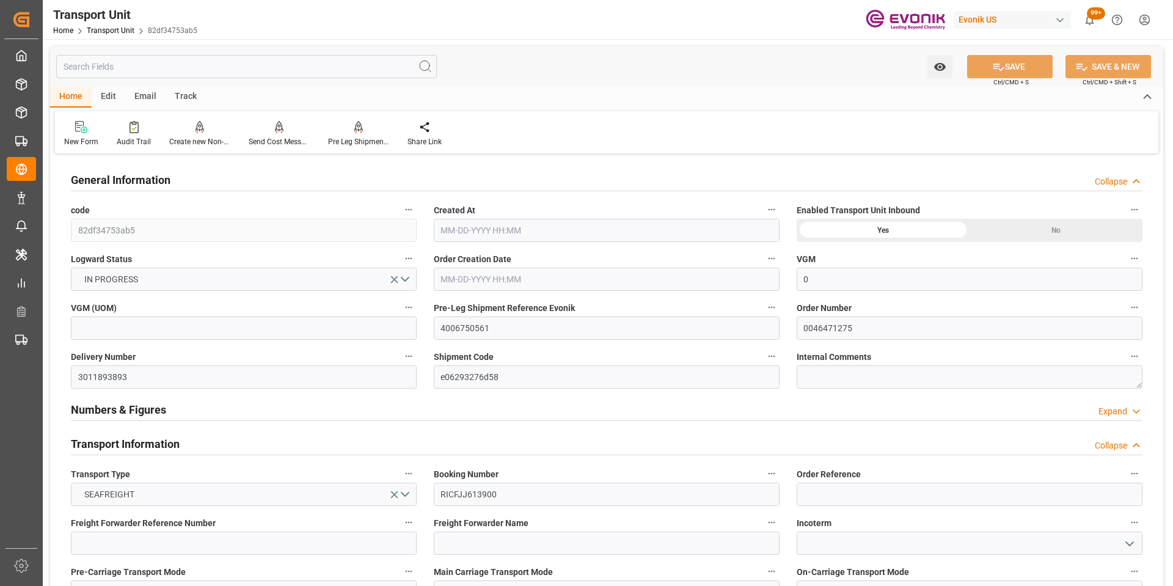
type input "0"
type input "ONE"
type input "Ocean Network Express"
type input "USORF"
type input "BEANR"
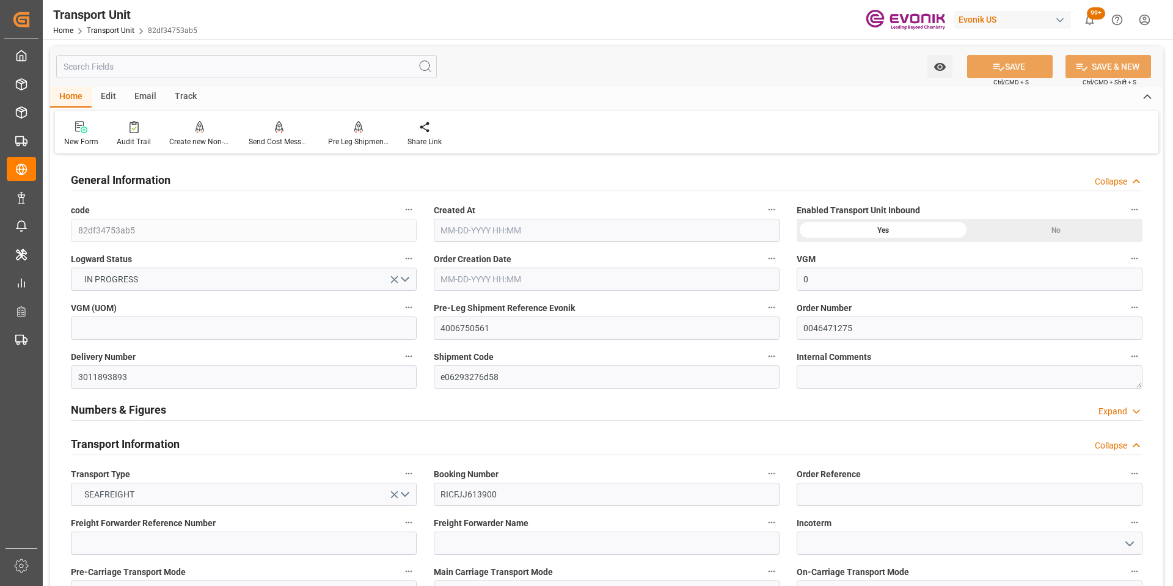
type input "10650"
click at [165, 66] on input "text" at bounding box center [246, 66] width 381 height 23
type input "09-30-2025 20:40"
type input "[DATE]"
type input "10-20-2025 00:00"
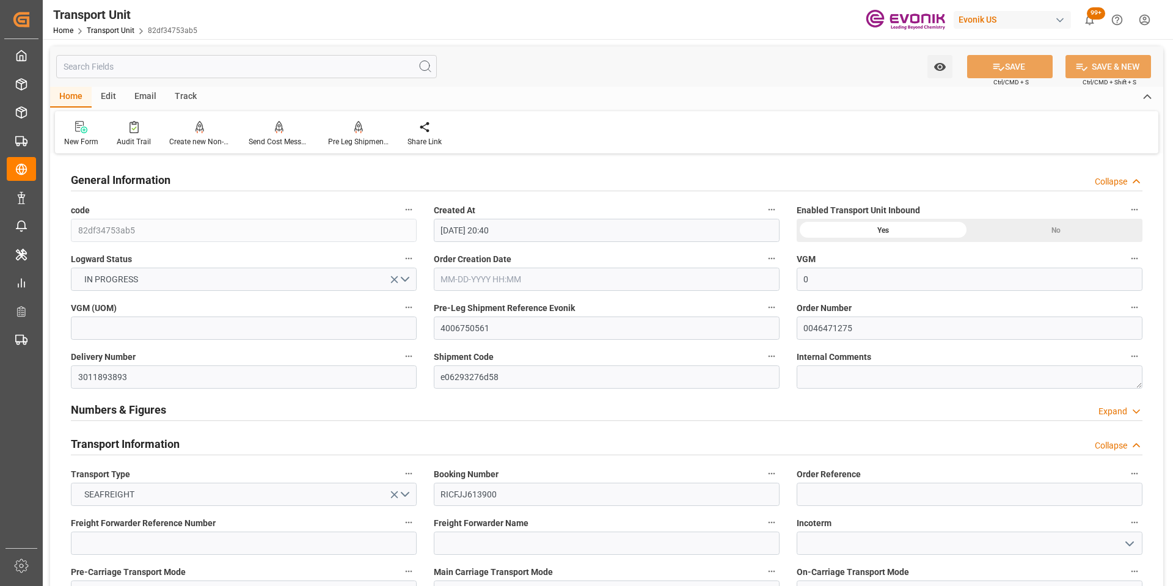
type input "10-20-2025 00:00"
type input "11-09-2025 00:00"
type input "10-15-2025 16:00"
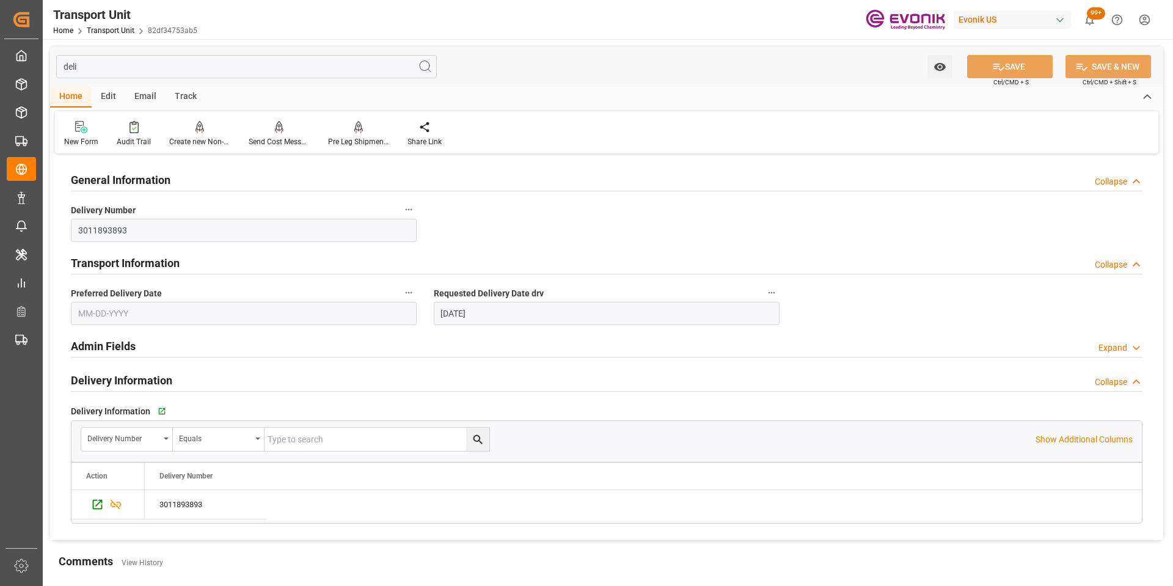
type input "deli"
click at [145, 354] on div "Admin Fields Expand" at bounding box center [606, 345] width 1071 height 23
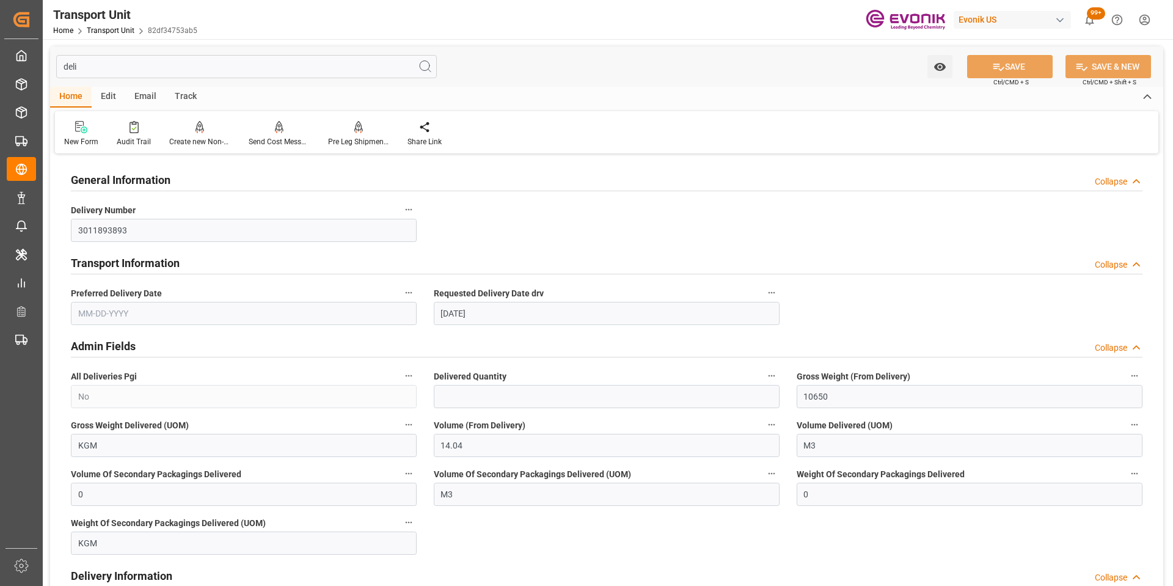
scroll to position [183, 0]
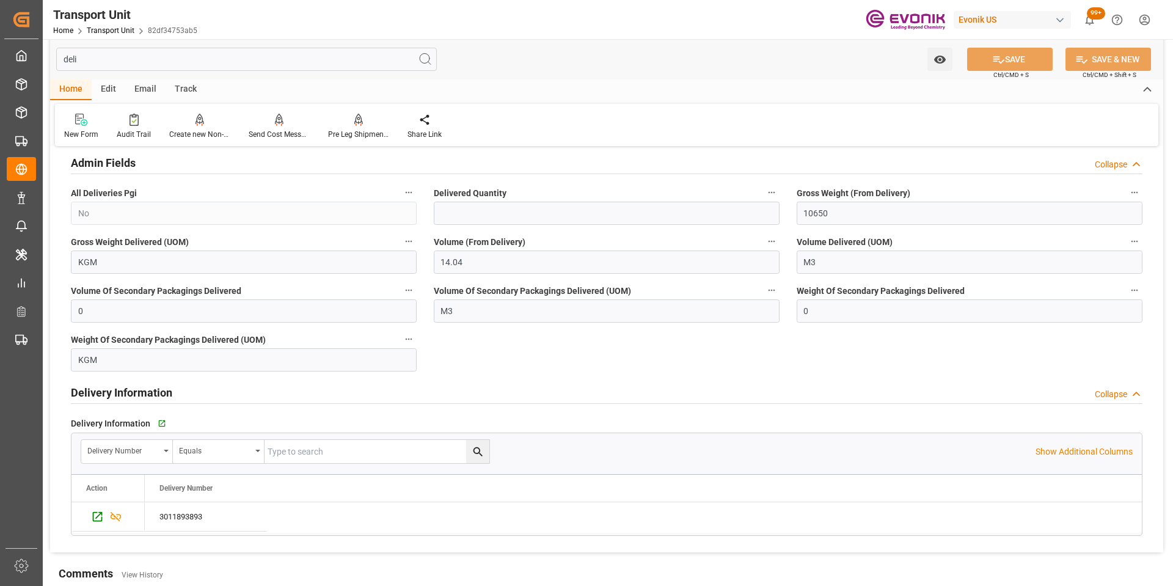
click at [202, 393] on div "Delivery Information Collapse" at bounding box center [606, 391] width 1071 height 23
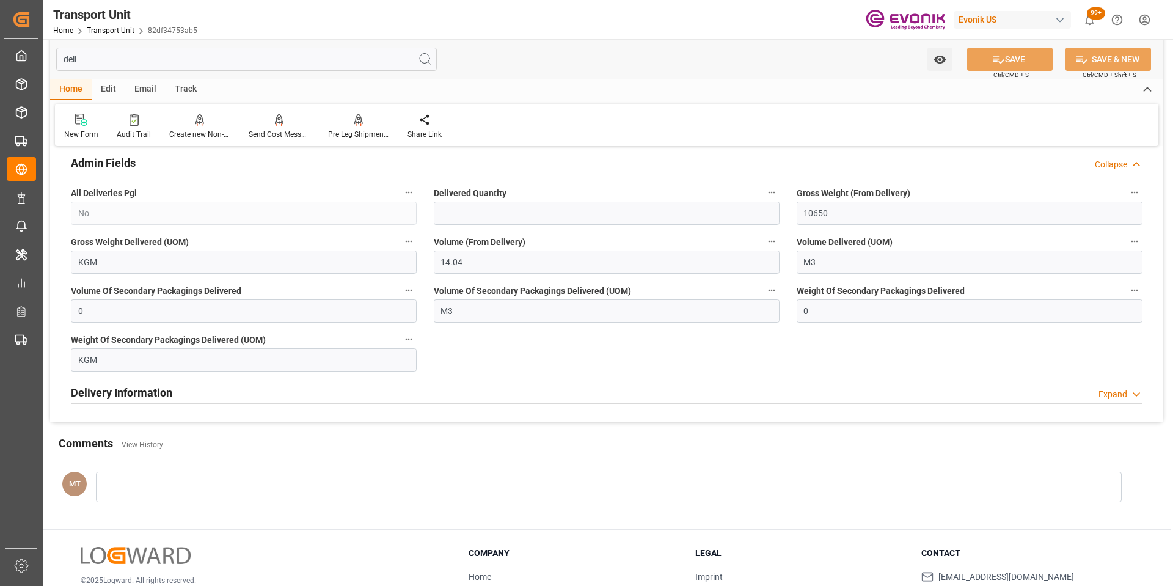
scroll to position [265, 0]
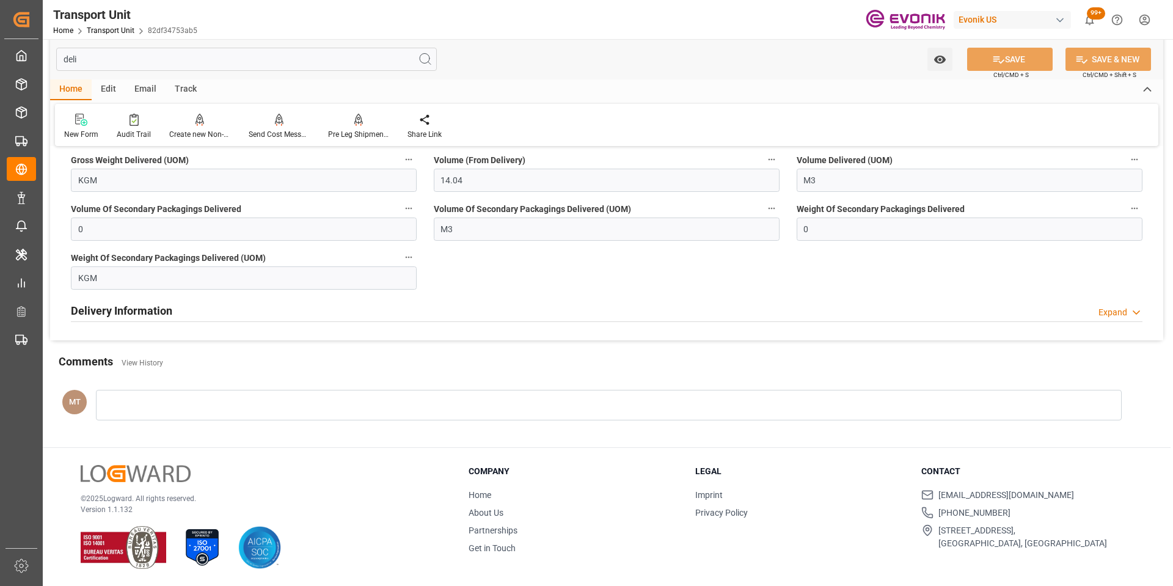
click at [607, 308] on div "Delivery Information Expand" at bounding box center [606, 309] width 1071 height 23
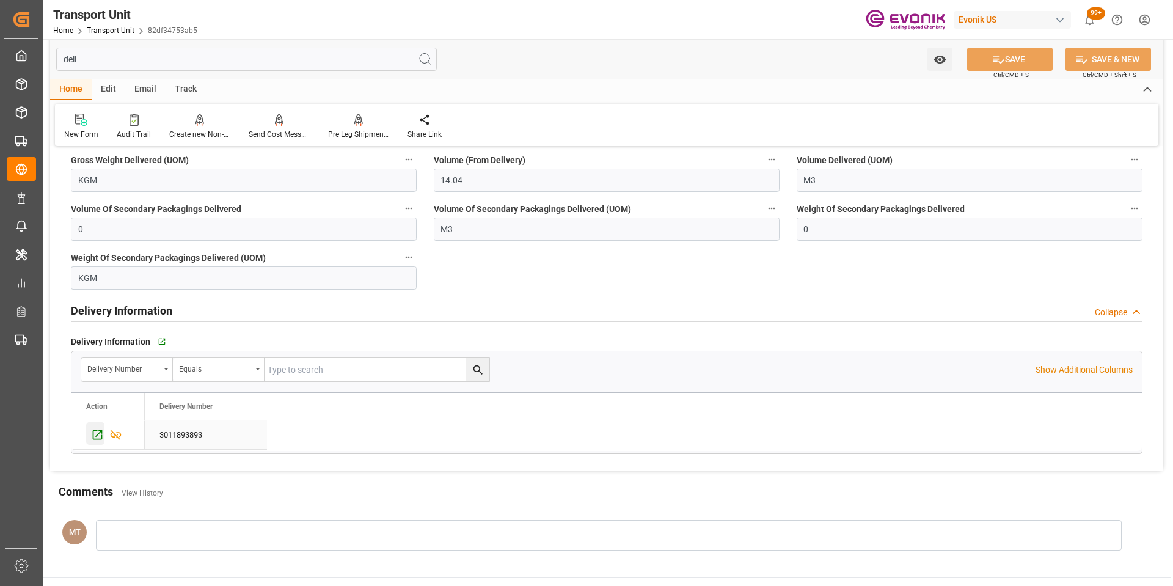
click at [90, 434] on div "Press SPACE to select this row." at bounding box center [95, 433] width 18 height 23
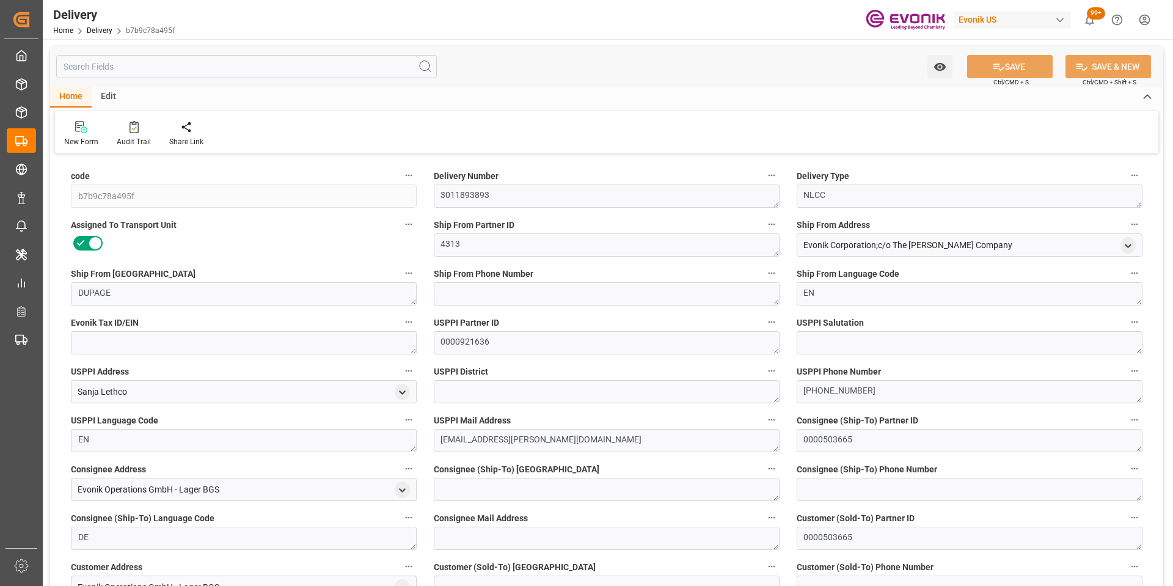
type input "USORF"
type input "BEANR"
type input "0"
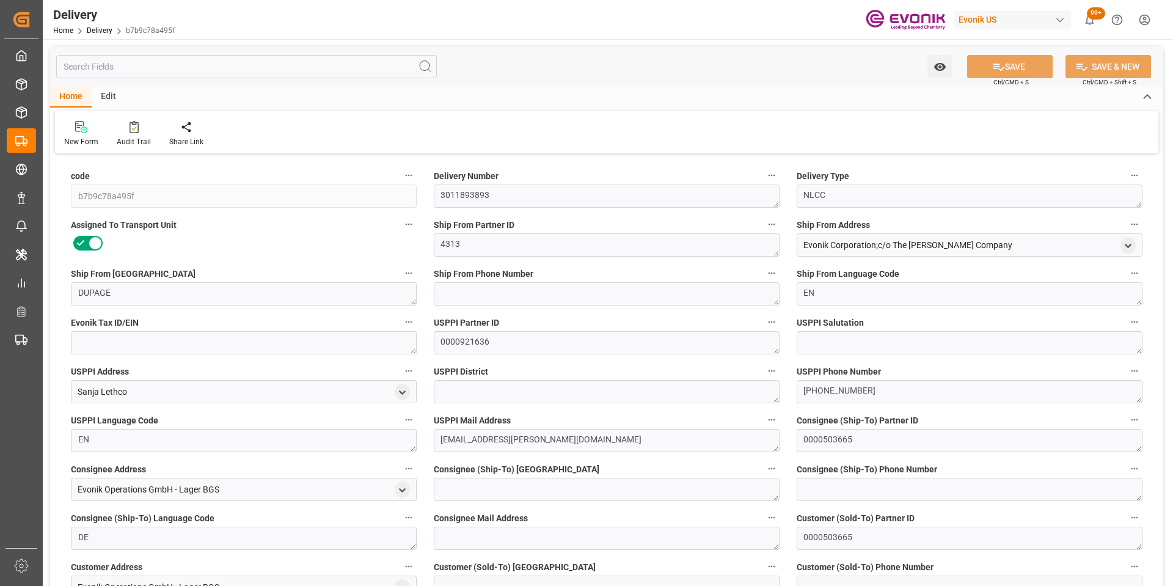
type input "10"
type input "0"
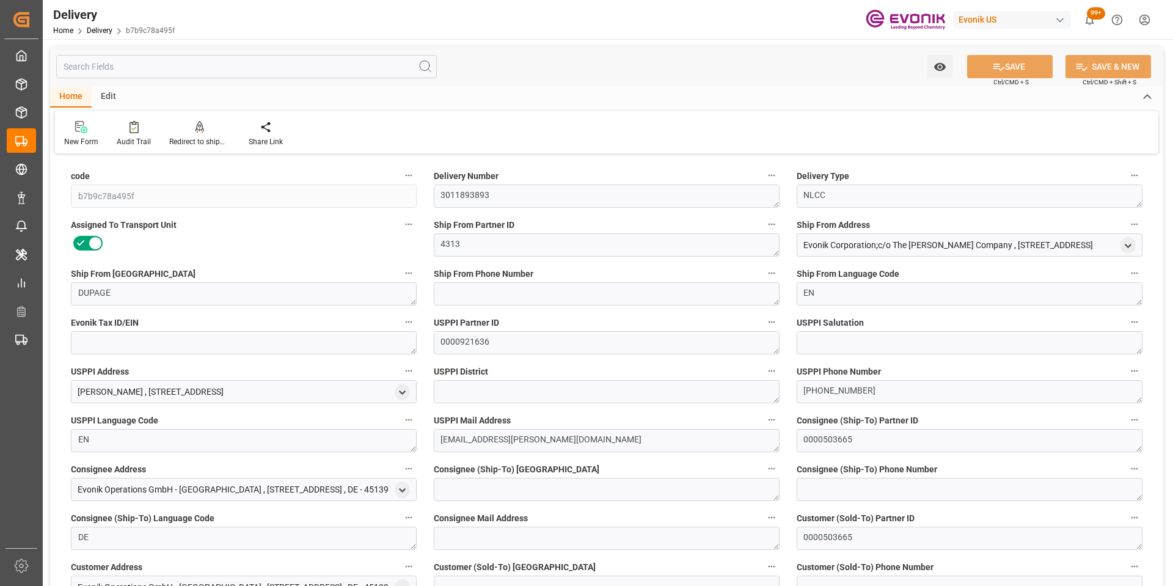
type input "[DATE]"
type input "[DATE] 15:06"
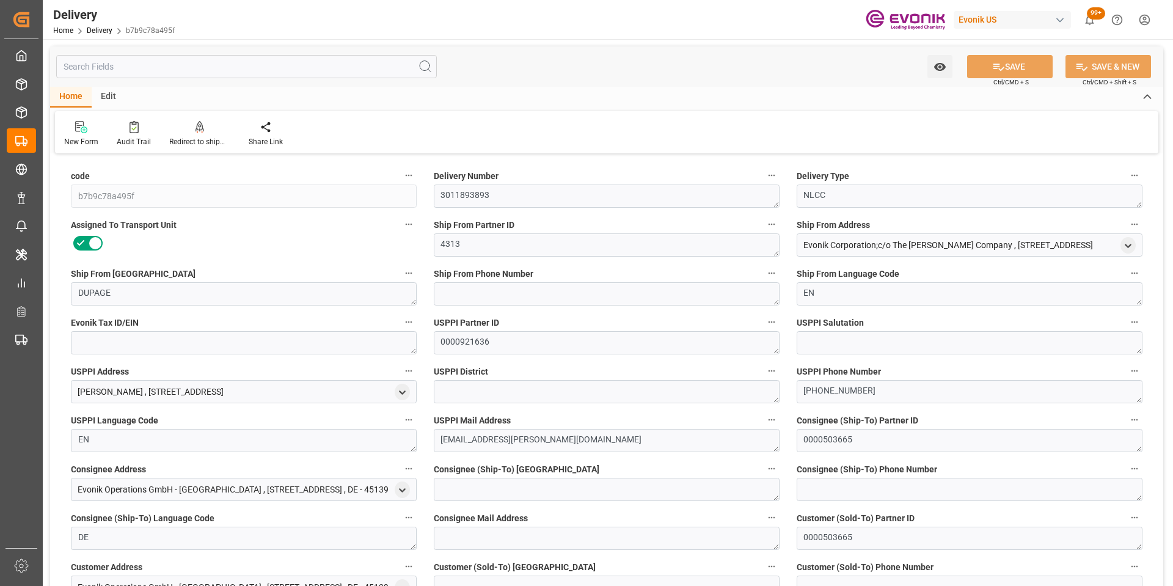
click at [132, 65] on input "text" at bounding box center [246, 66] width 381 height 23
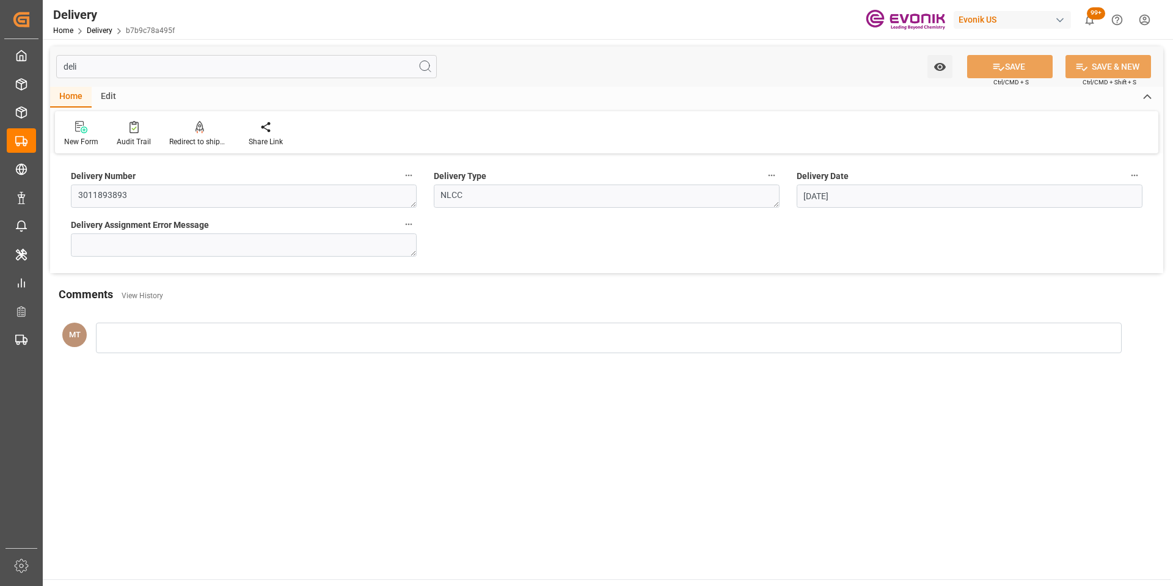
type input "deliv"
drag, startPoint x: 147, startPoint y: 72, endPoint x: -3, endPoint y: 69, distance: 150.3
click at [0, 69] on html "Created by potrace 1.15, written by [PERSON_NAME] [DATE]-[DATE] Created by potr…" at bounding box center [586, 293] width 1173 height 586
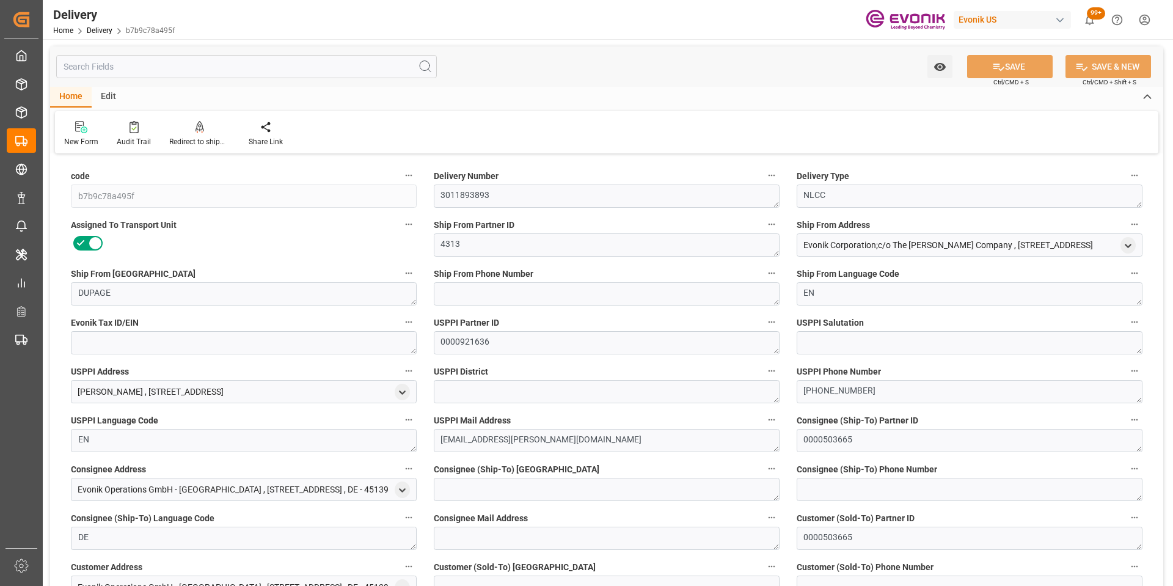
type input "[DATE]"
type input "[DATE] 15:06"
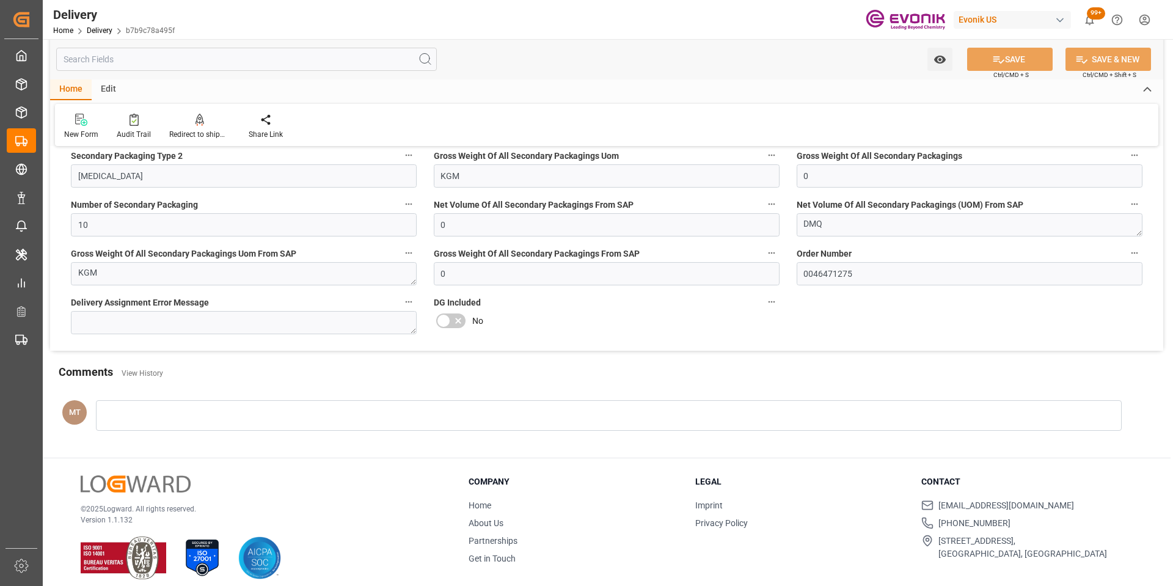
scroll to position [1965, 0]
